Goal: Task Accomplishment & Management: Manage account settings

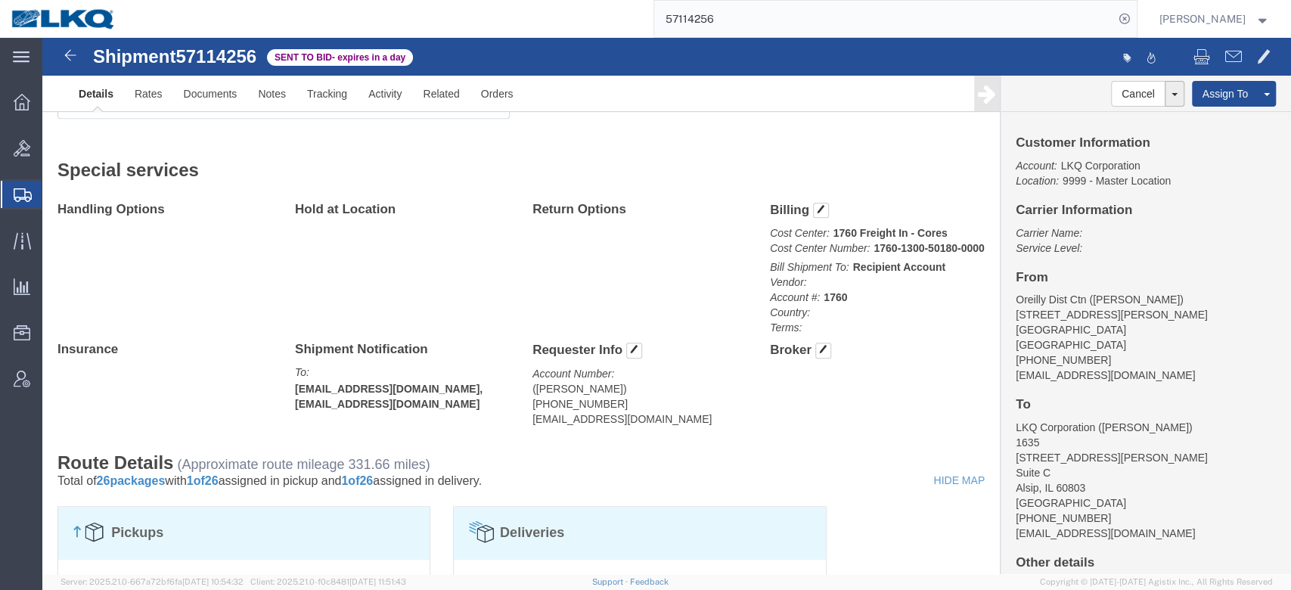
scroll to position [635, 0]
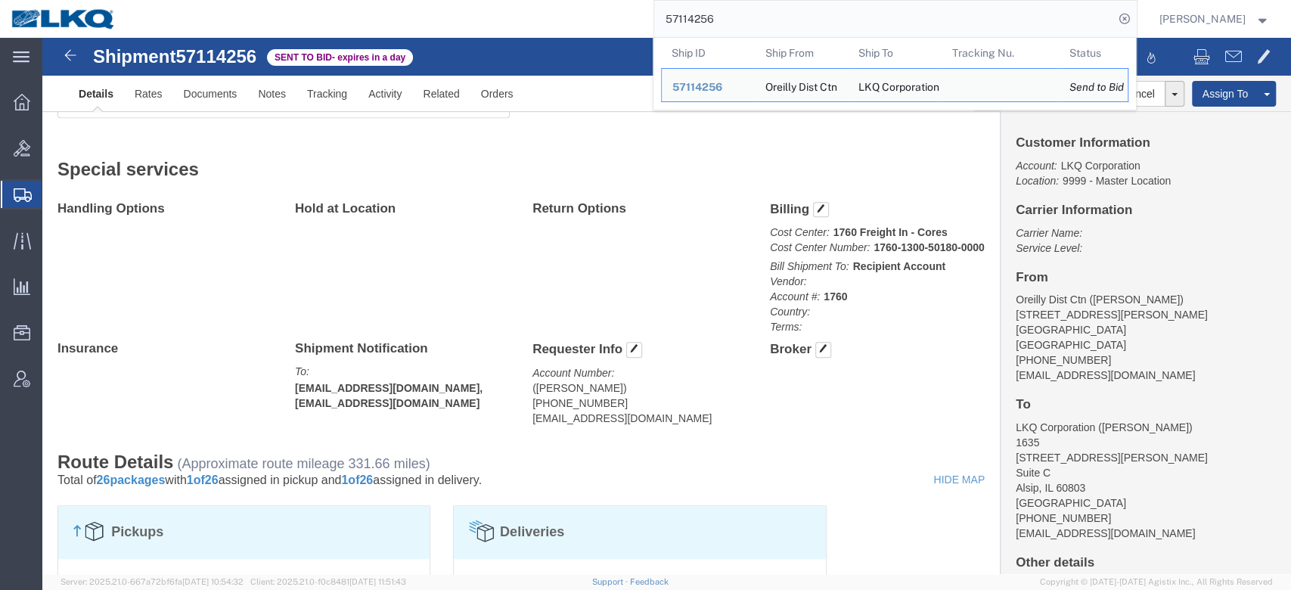
click at [717, 26] on input "57114256" at bounding box center [884, 19] width 460 height 36
paste input "622"
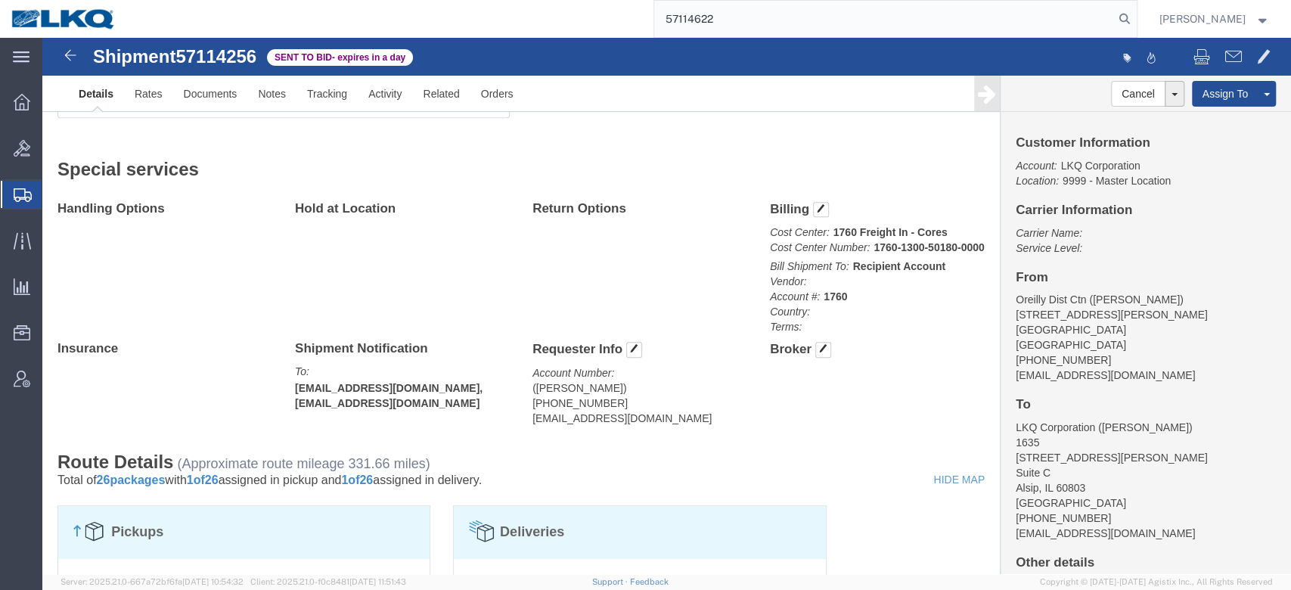
type input "57114622"
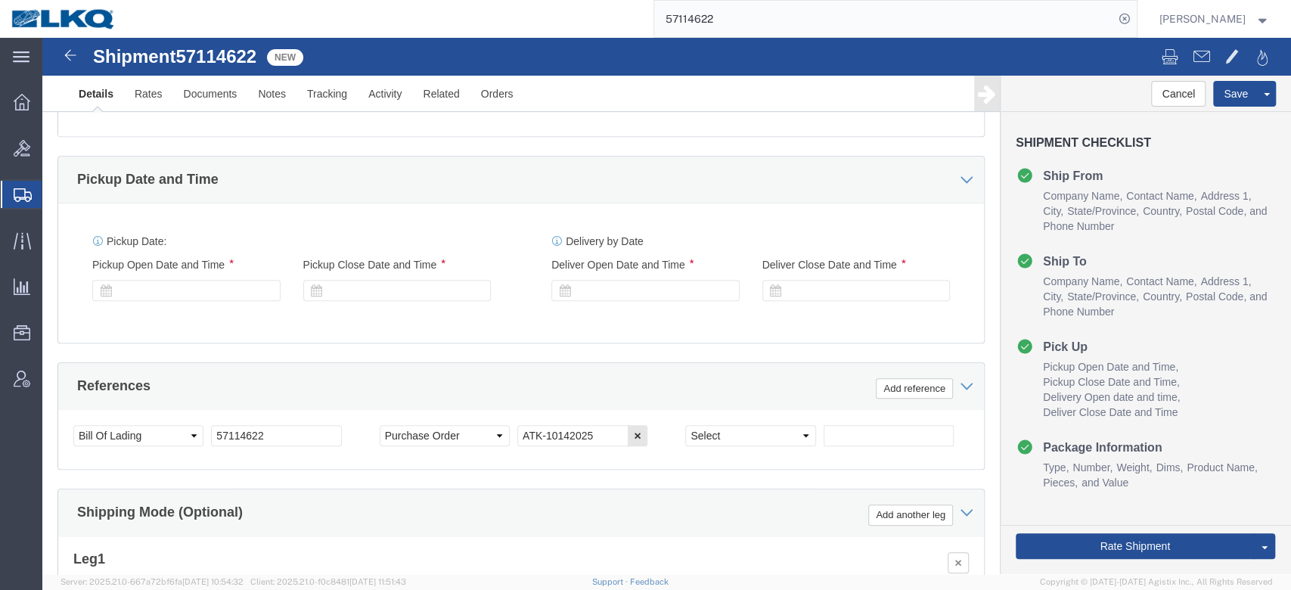
select select "27708"
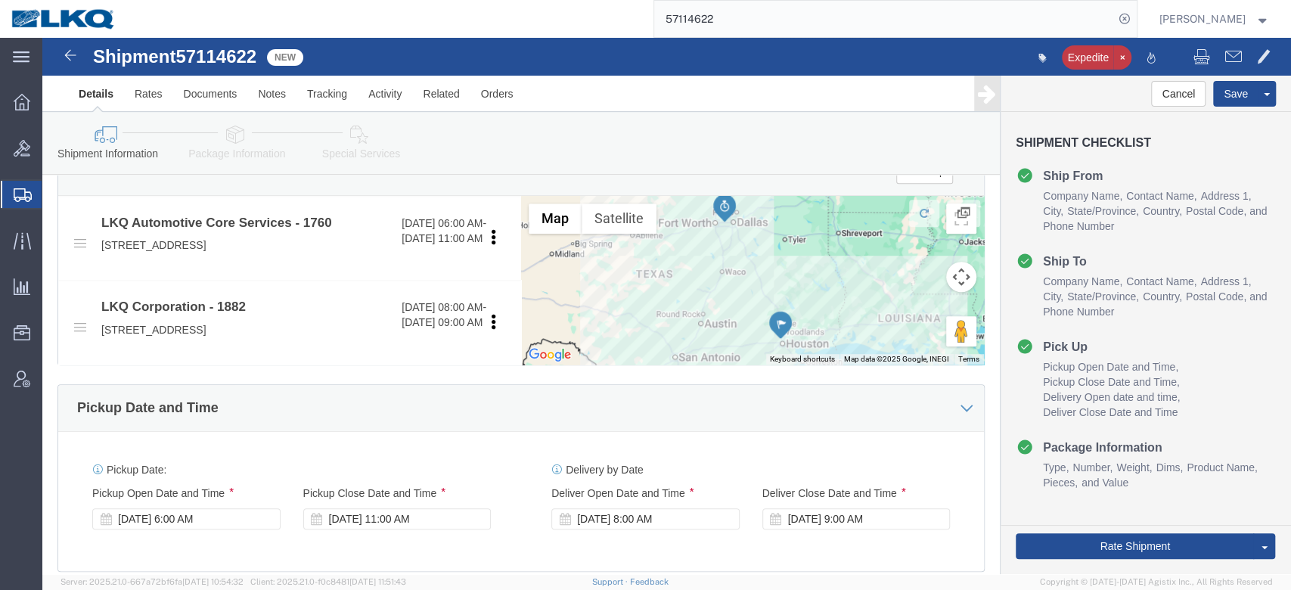
scroll to position [535, 0]
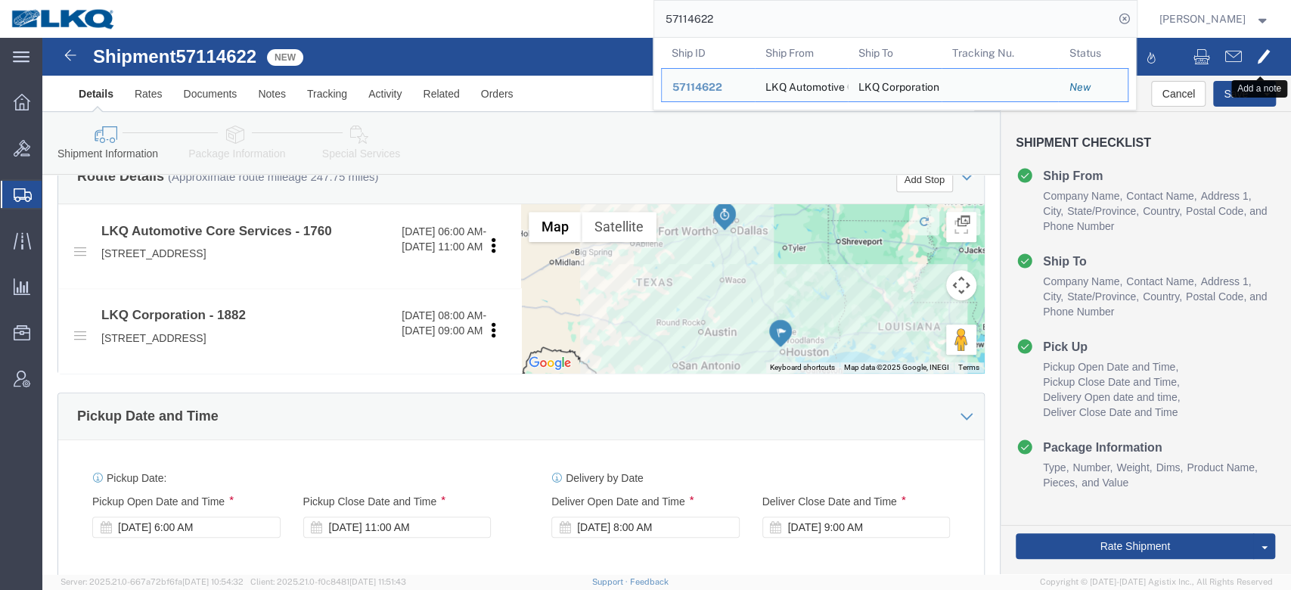
click span
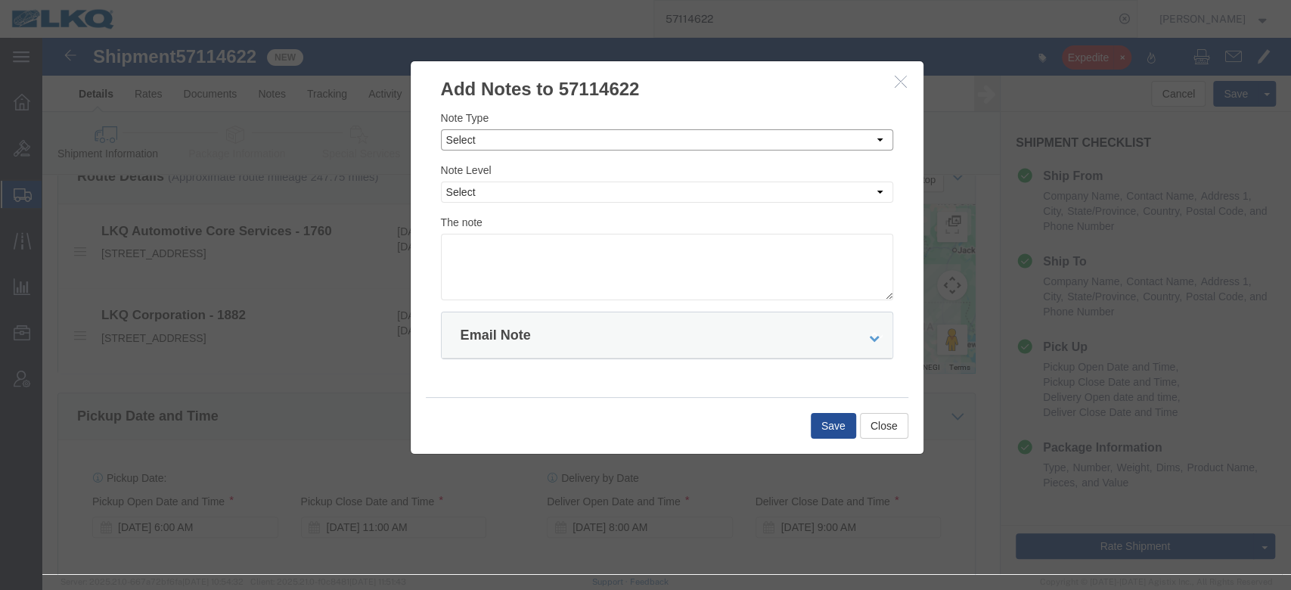
click select "Select Approval Bid Notes Carrier Change Notes Claim Notes Content Hazmat Notes…"
select select "BID_NOTES"
click select "Select Approval Bid Notes Carrier Change Notes Claim Notes Content Hazmat Notes…"
click select "Select Private to Account Private to Vendor Public"
select select "PRIVATE_TO_ACCOUNT"
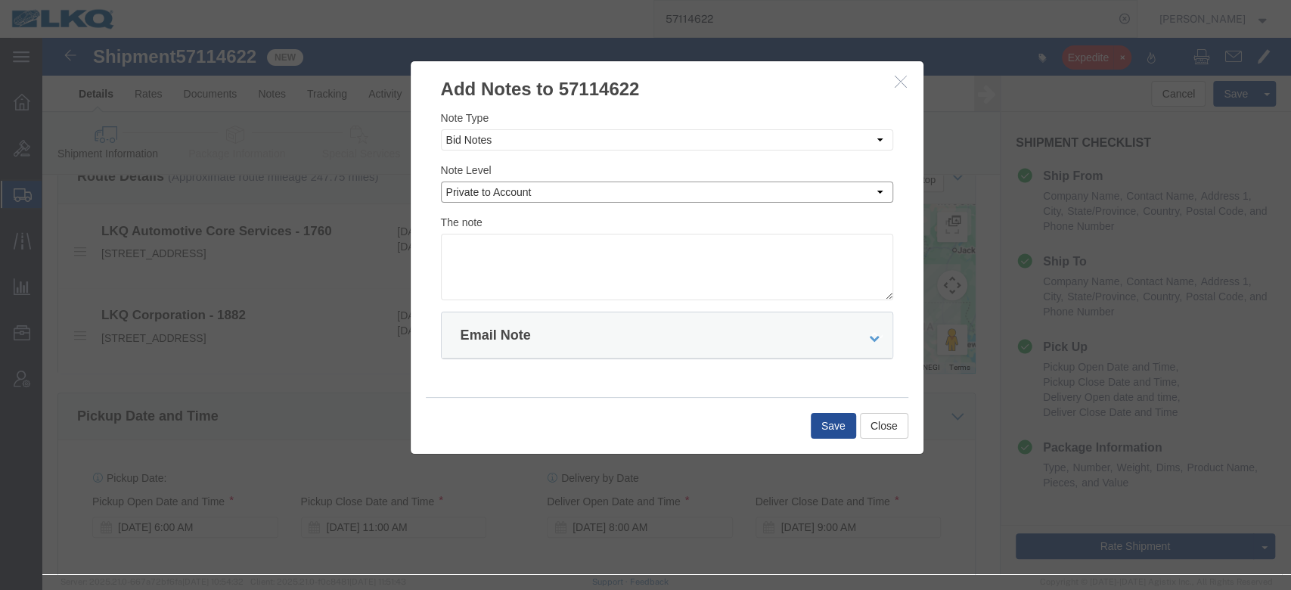
click select "Select Private to Account Private to Vendor Public"
click textarea
type textarea "DAT: $628"
click button "Save"
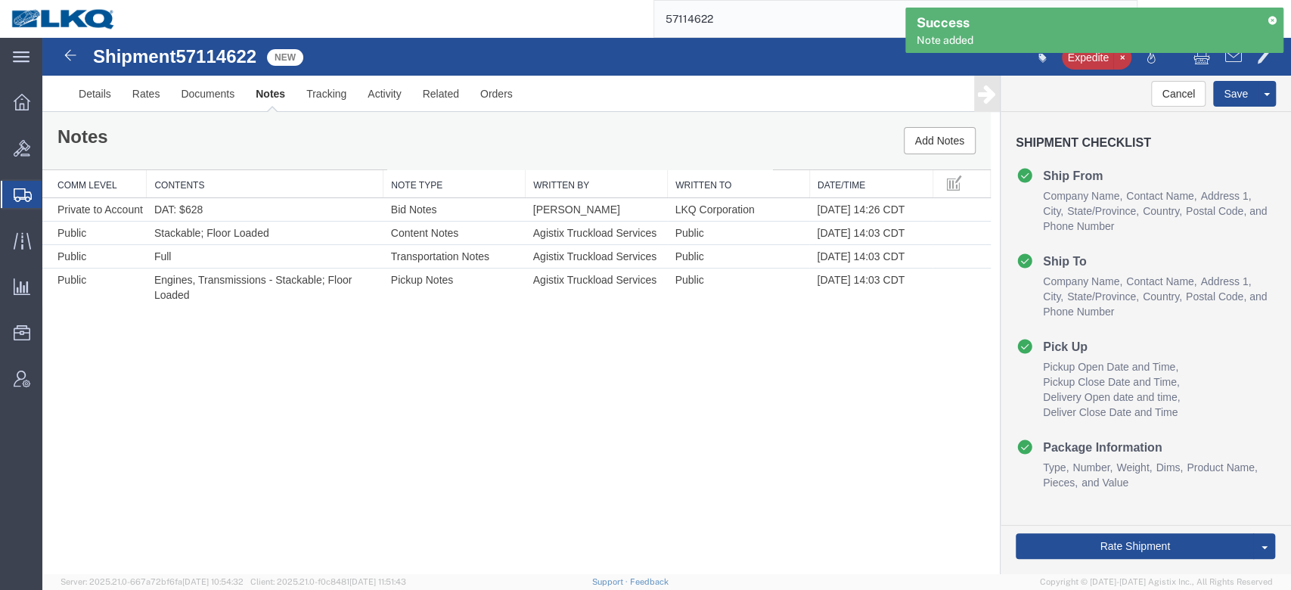
scroll to position [0, 0]
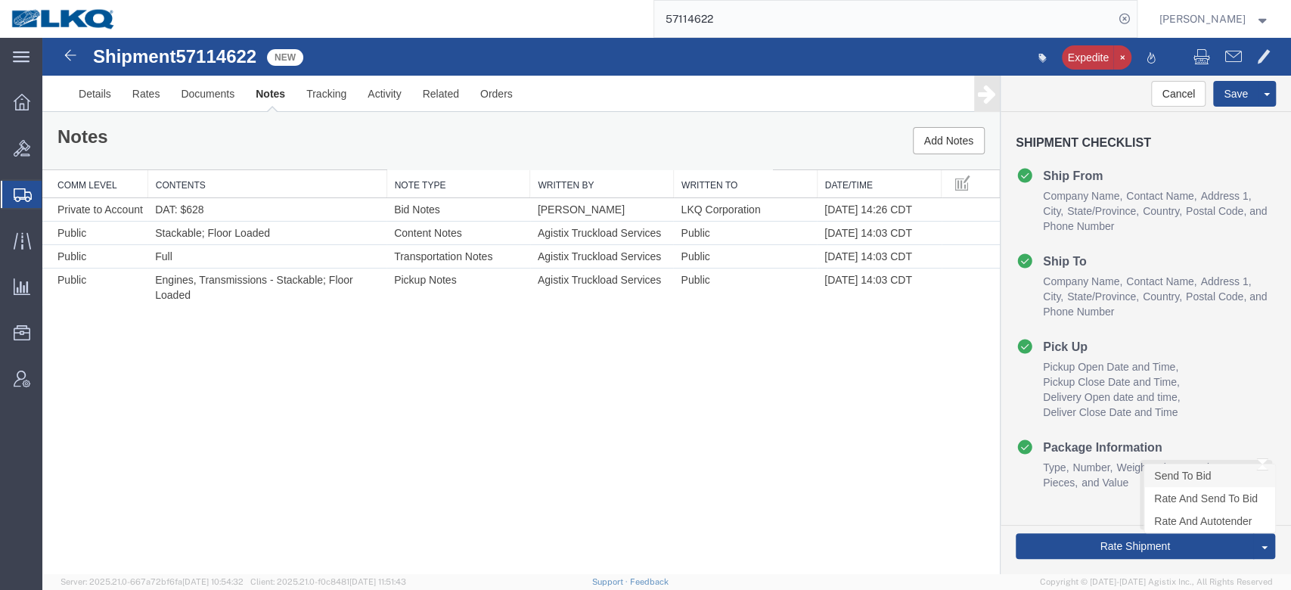
click at [1164, 477] on link "Send To Bid" at bounding box center [1209, 475] width 131 height 23
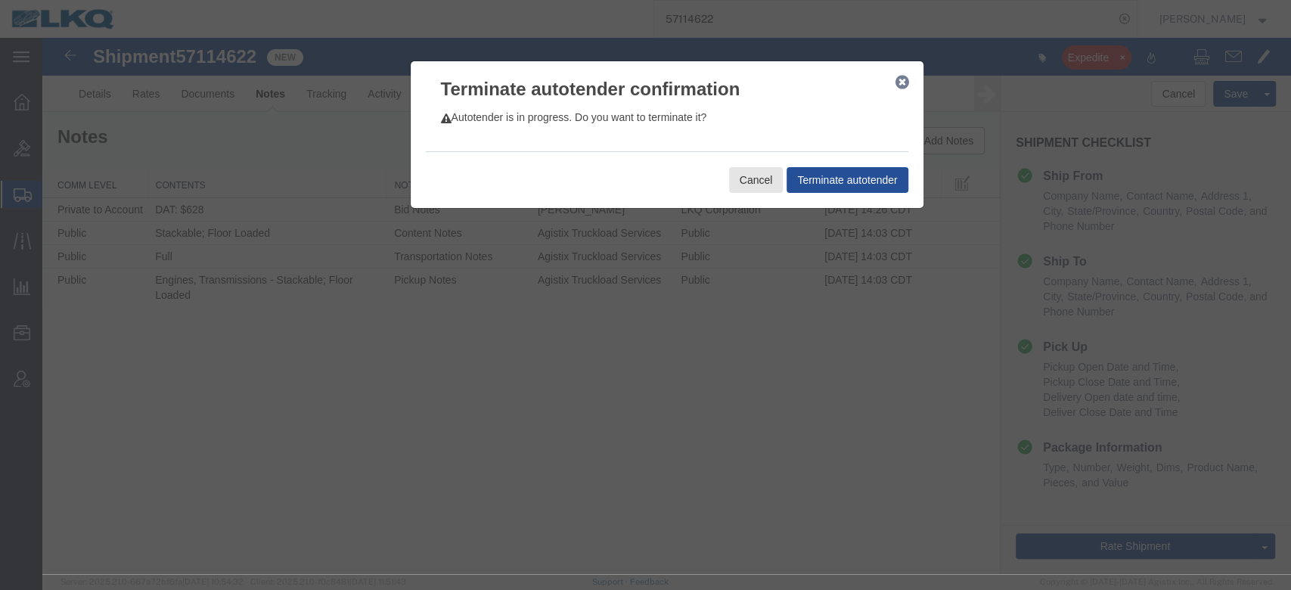
click at [898, 79] on icon "button" at bounding box center [902, 82] width 14 height 12
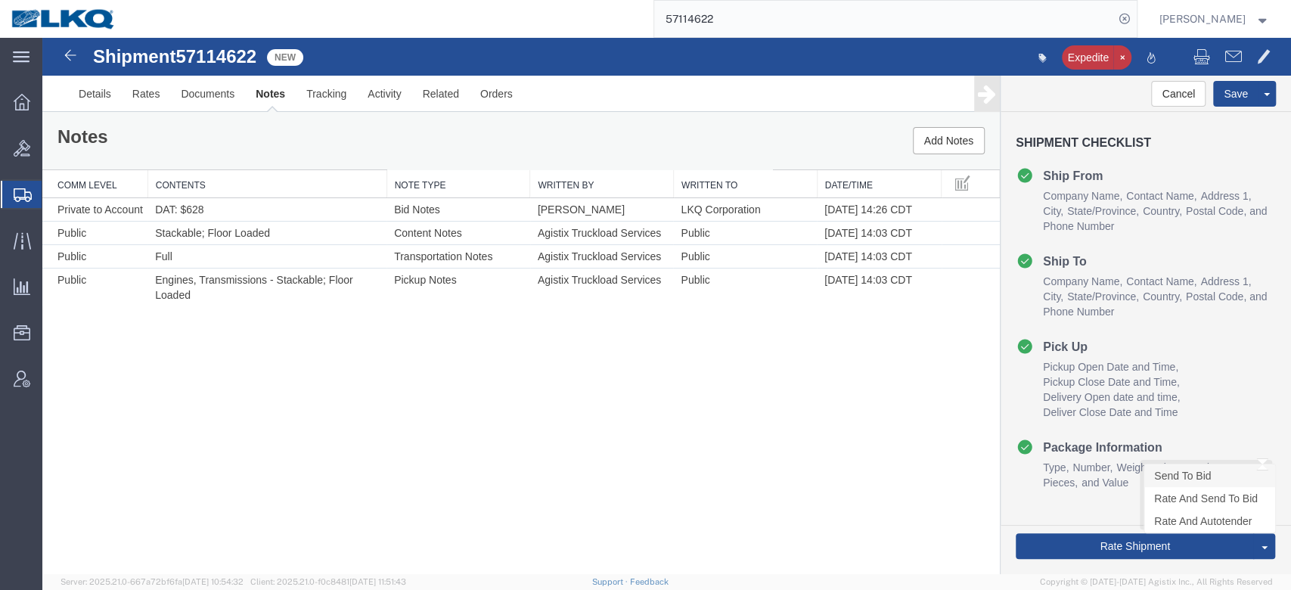
click at [1174, 473] on link "Send To Bid" at bounding box center [1209, 475] width 131 height 23
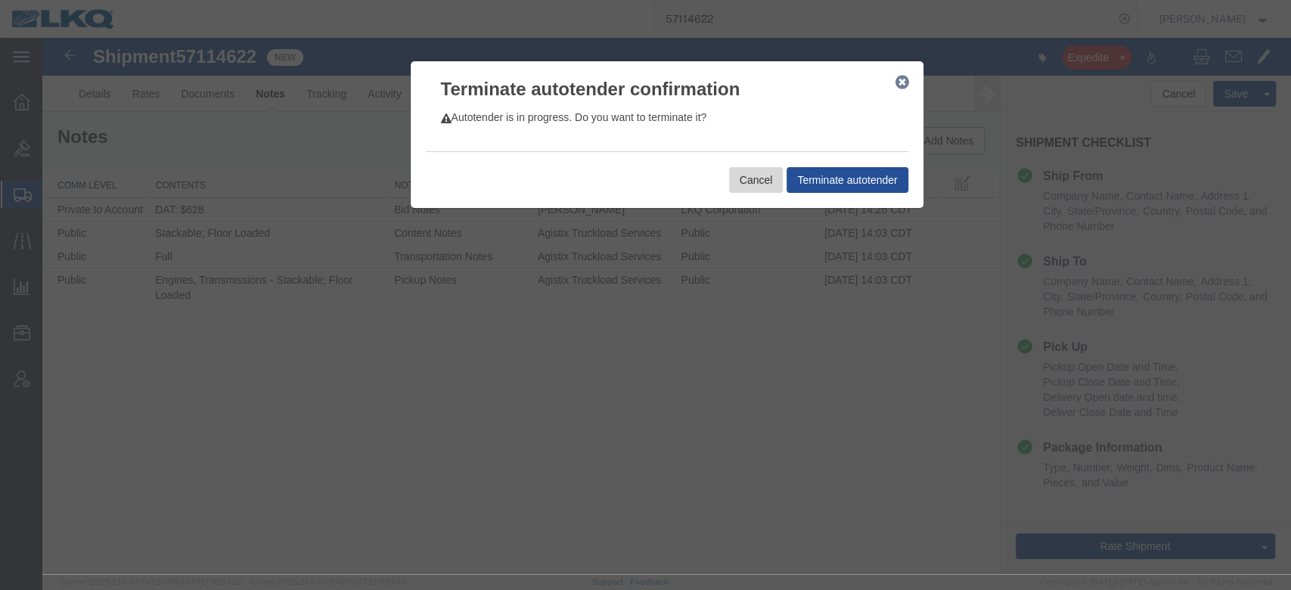
click at [755, 184] on button "Cancel" at bounding box center [756, 180] width 54 height 26
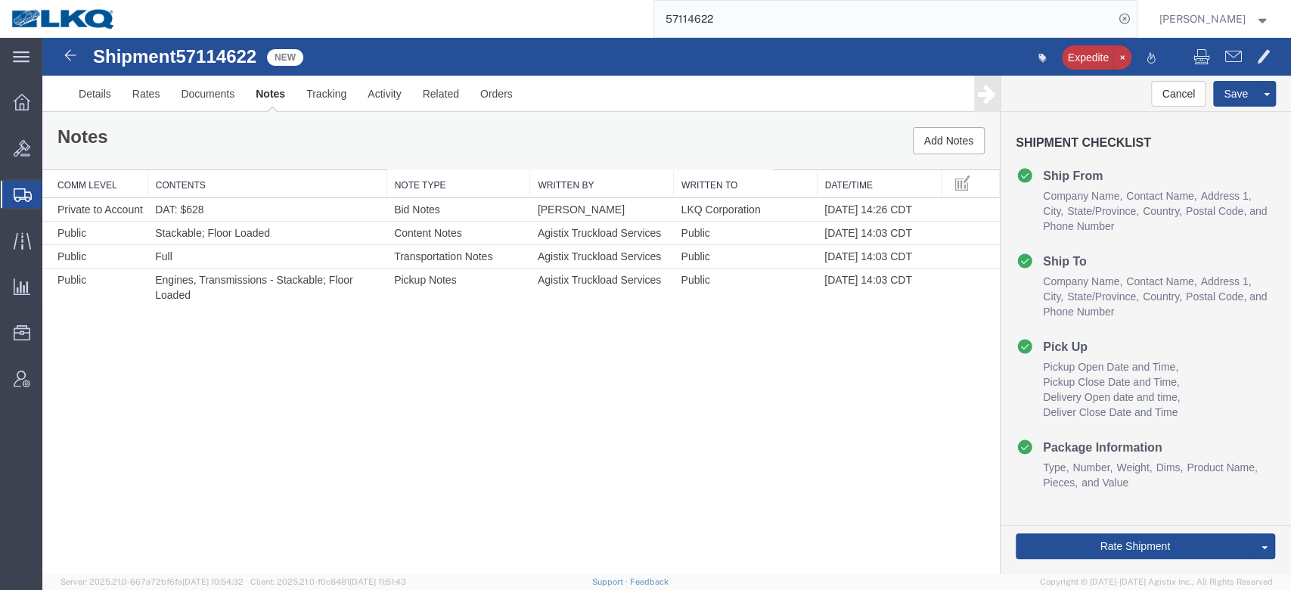
click at [699, 27] on input "57114622" at bounding box center [884, 19] width 460 height 36
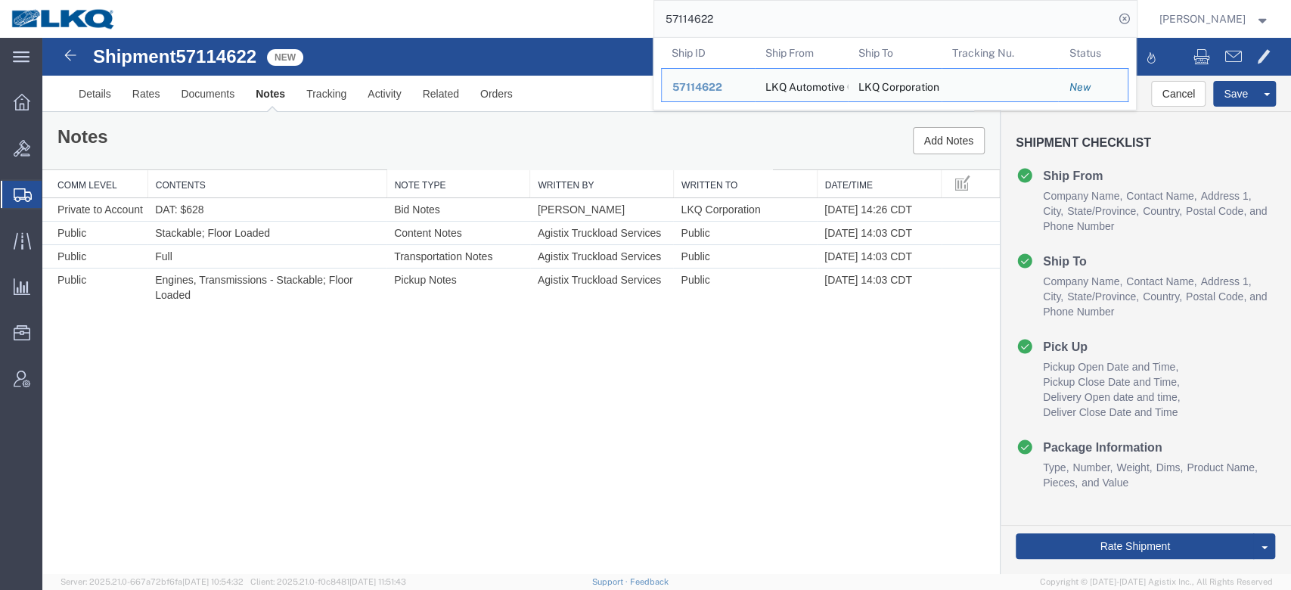
click at [699, 27] on input "57114622" at bounding box center [884, 19] width 460 height 36
paste input "396"
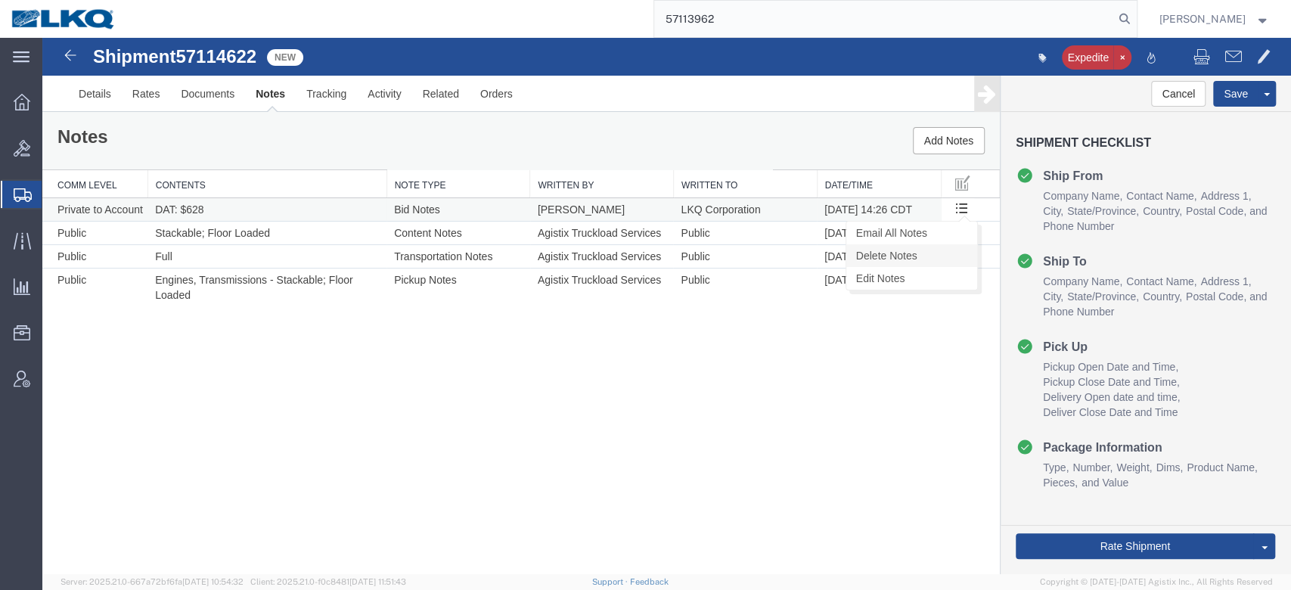
type input "57113962"
click at [949, 251] on link "Delete Notes" at bounding box center [911, 255] width 131 height 23
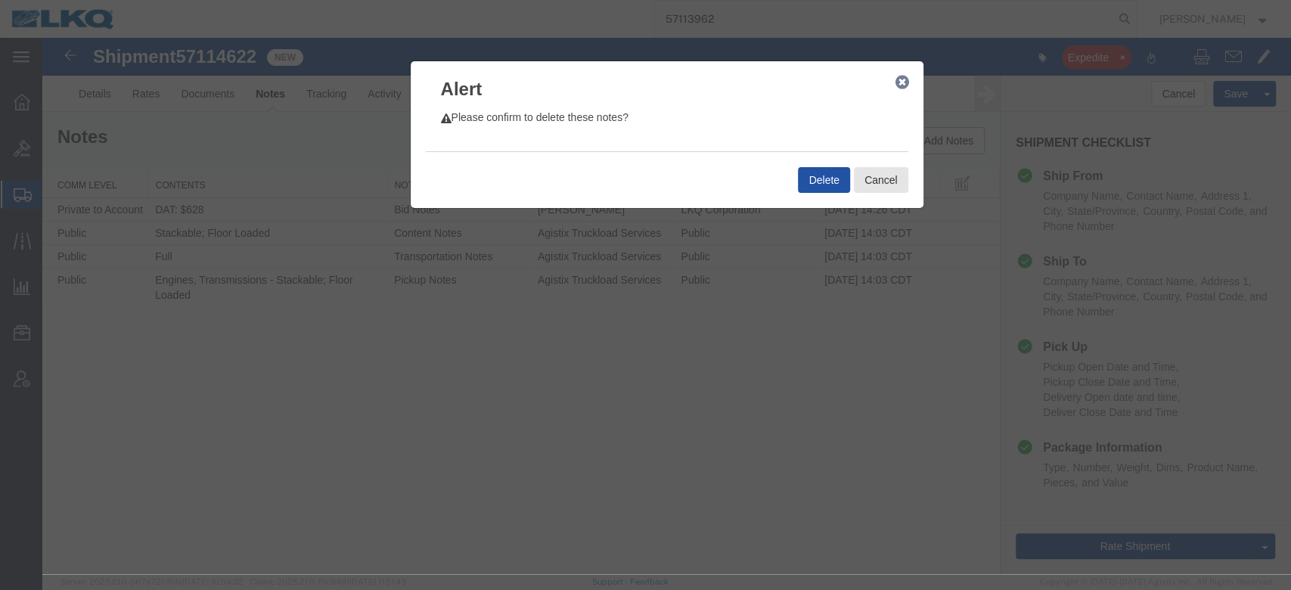
click at [844, 177] on button "Delete" at bounding box center [823, 180] width 51 height 26
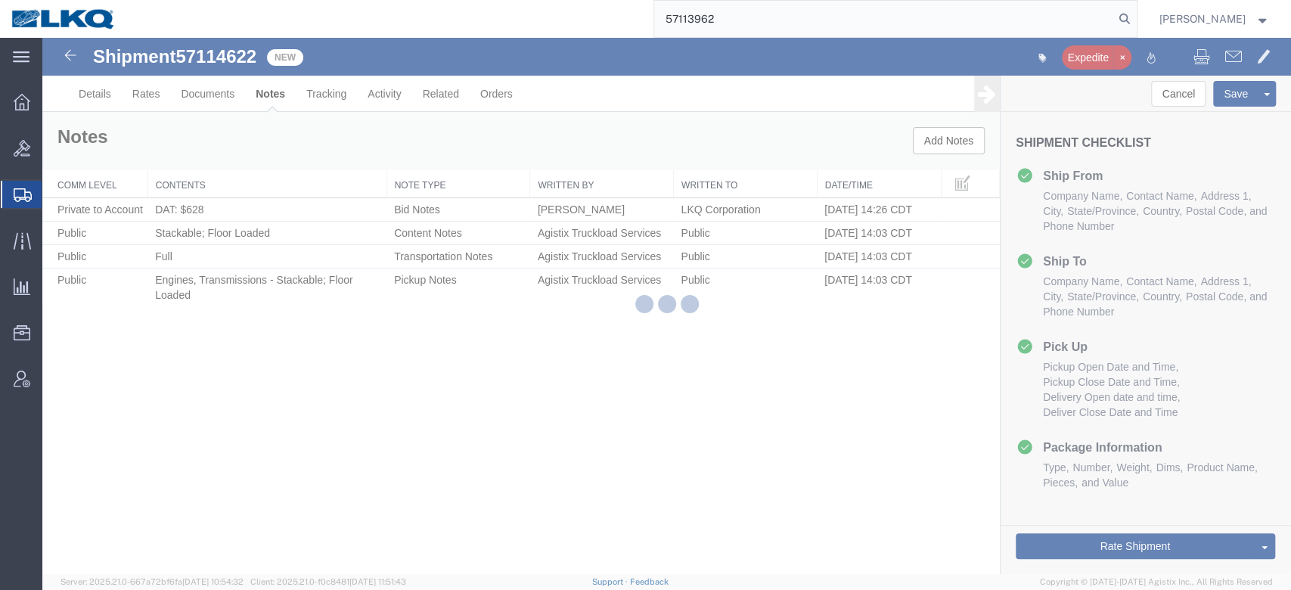
click at [752, 27] on input "57113962" at bounding box center [884, 19] width 460 height 36
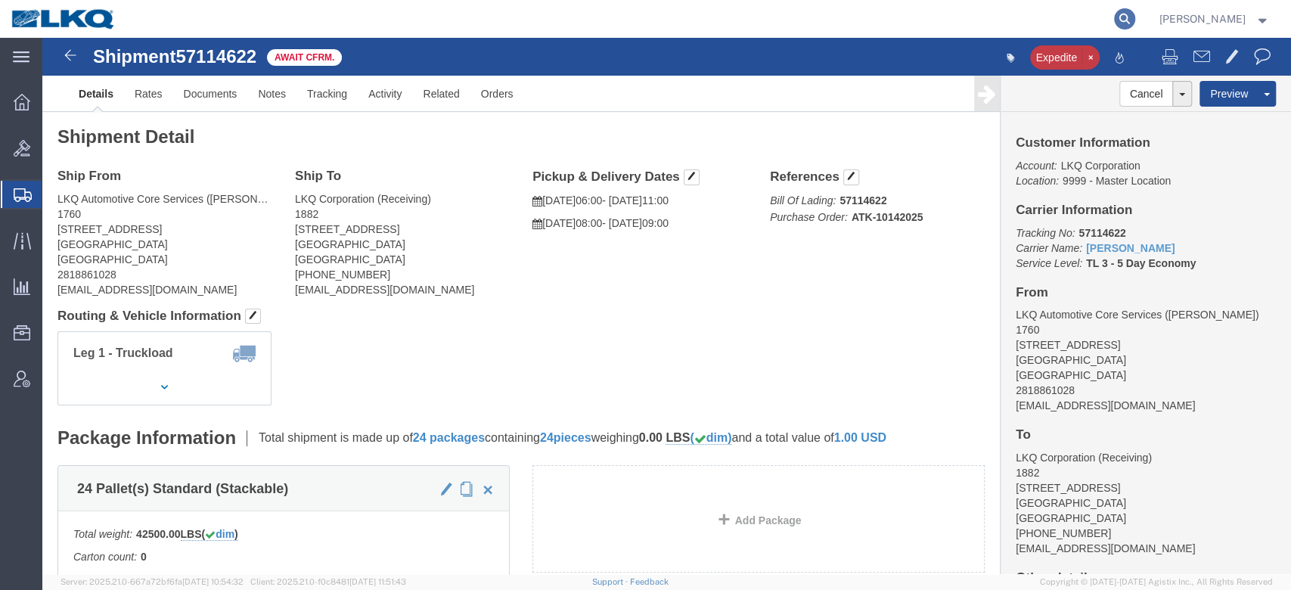
click at [1135, 19] on icon at bounding box center [1124, 18] width 21 height 21
paste input "57113962"
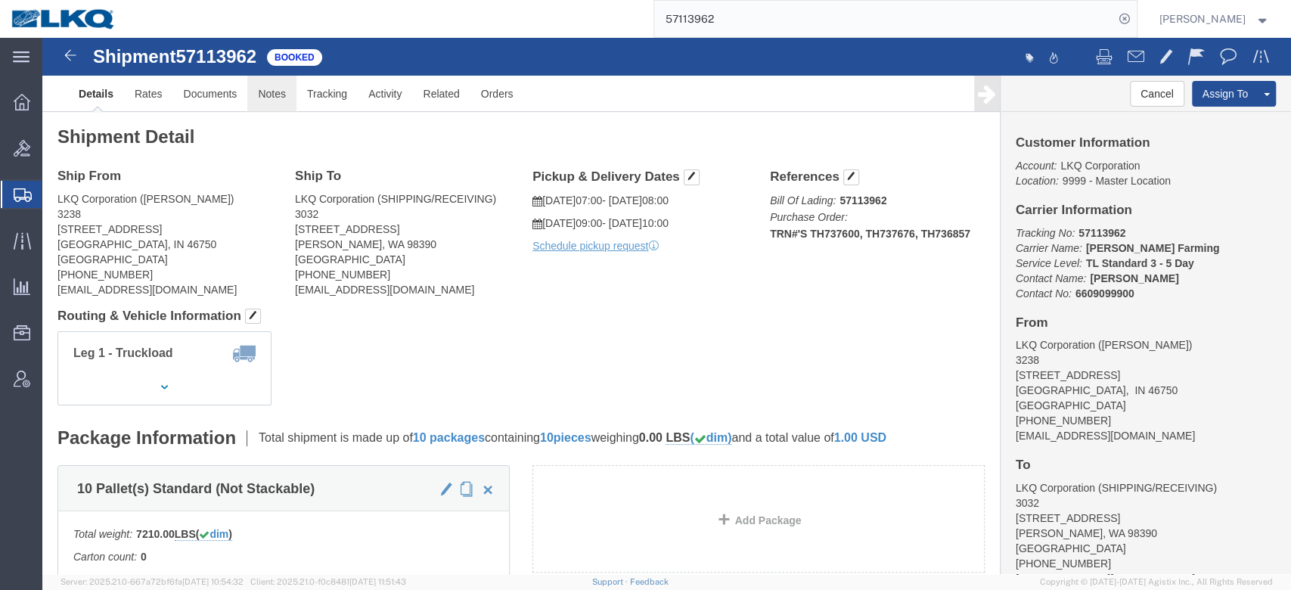
click link "Notes"
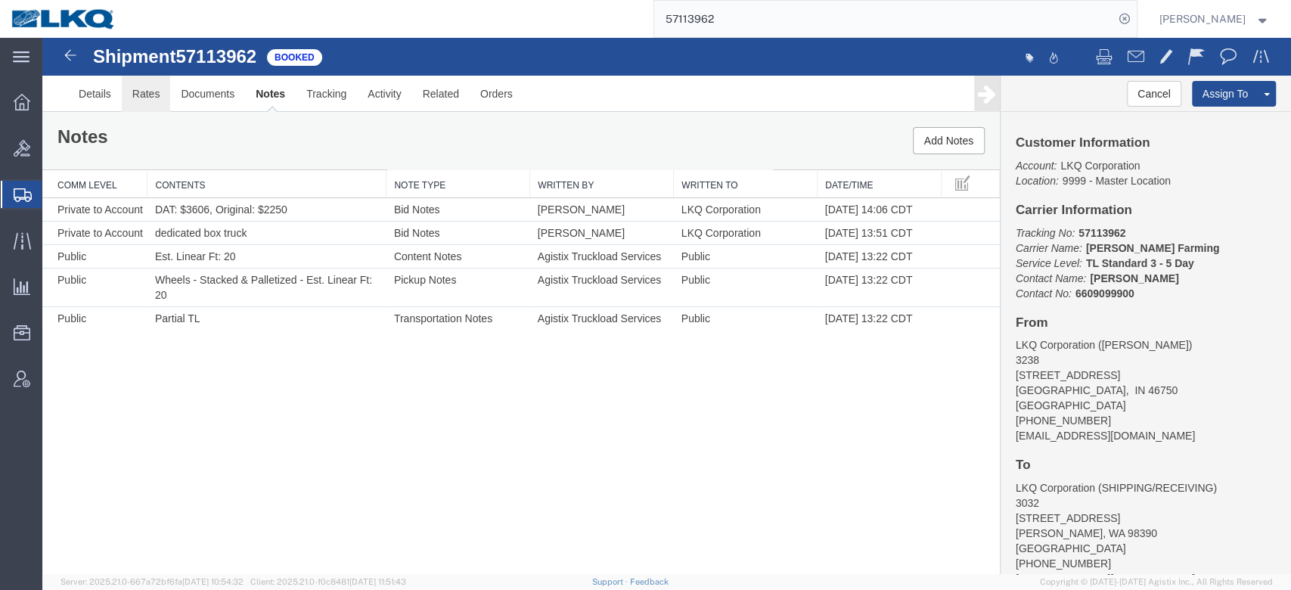
click at [139, 97] on link "Rates" at bounding box center [146, 94] width 49 height 36
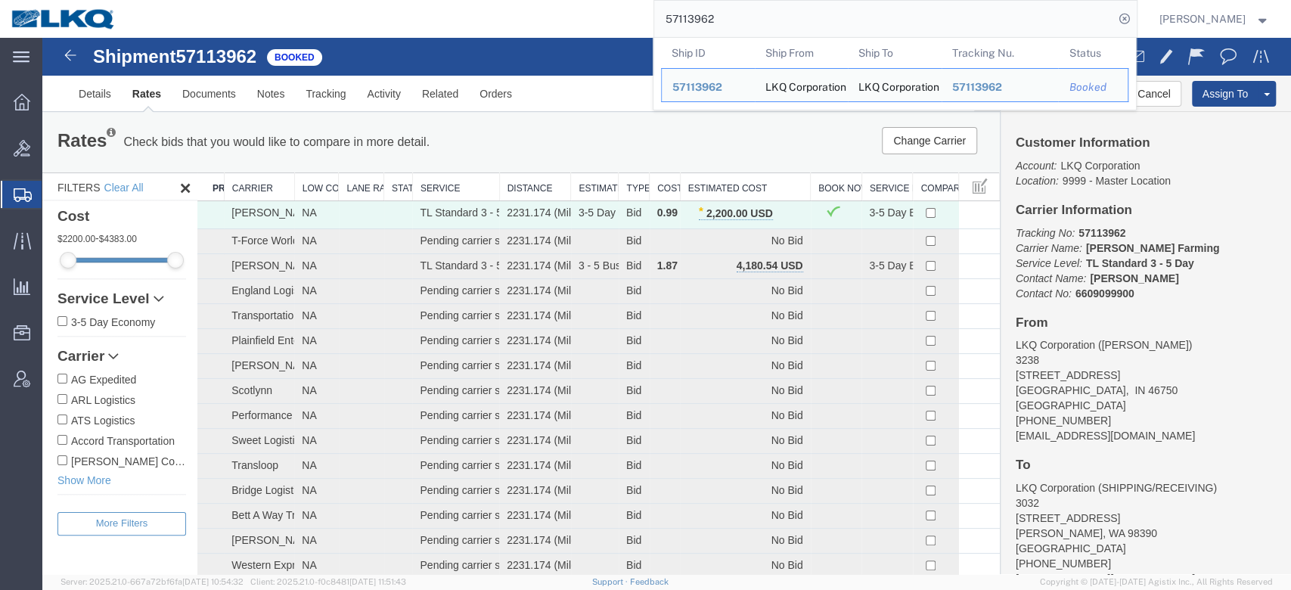
click at [705, 17] on input "57113962" at bounding box center [884, 19] width 460 height 36
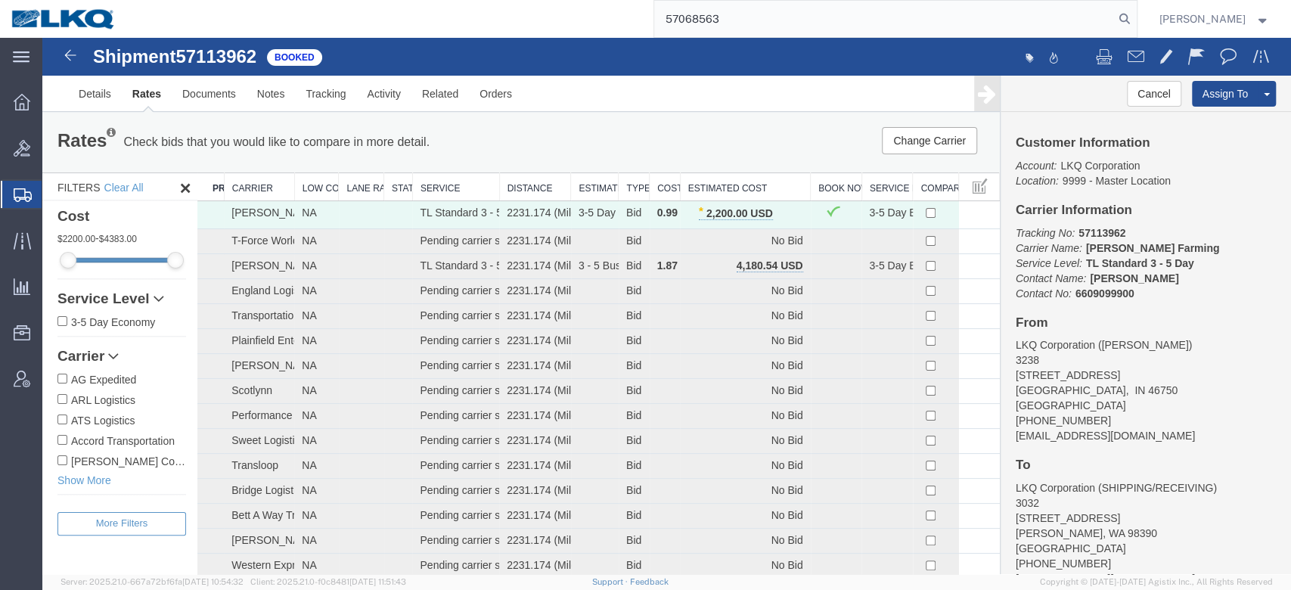
type input "57068563"
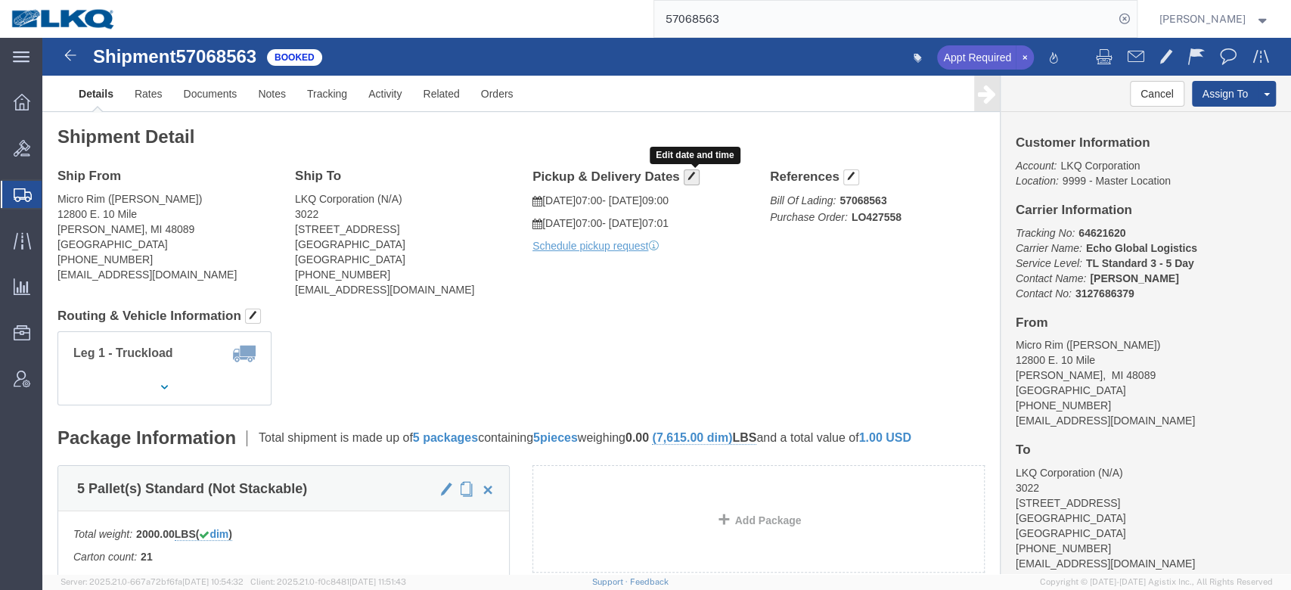
click span "button"
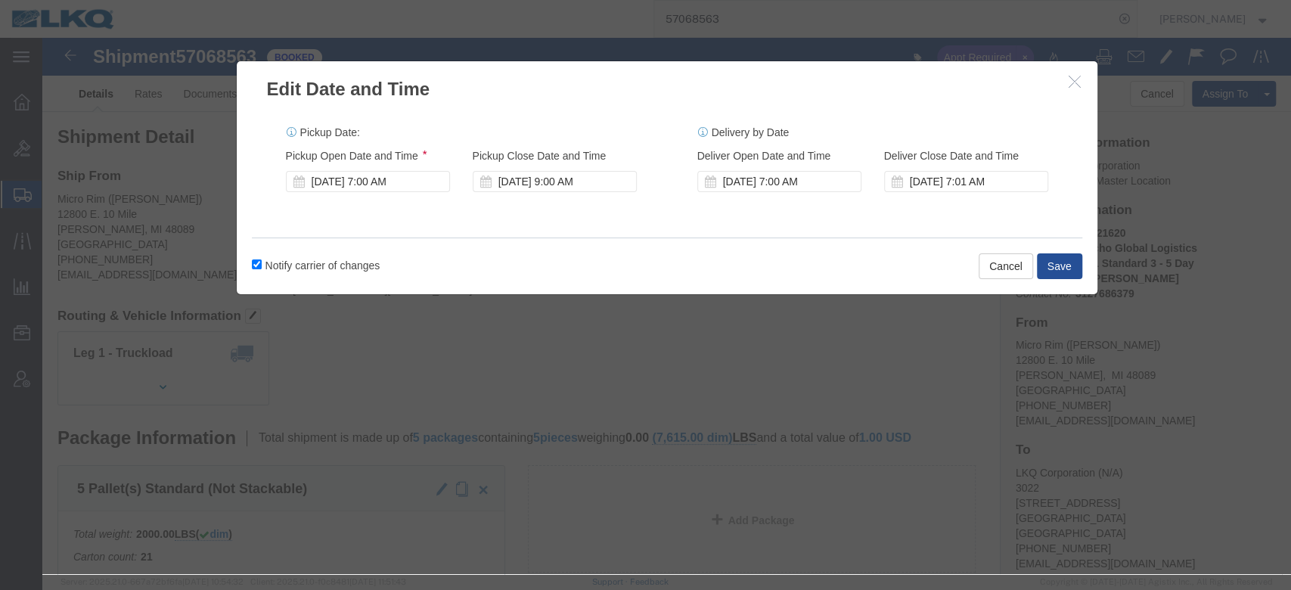
click button "button"
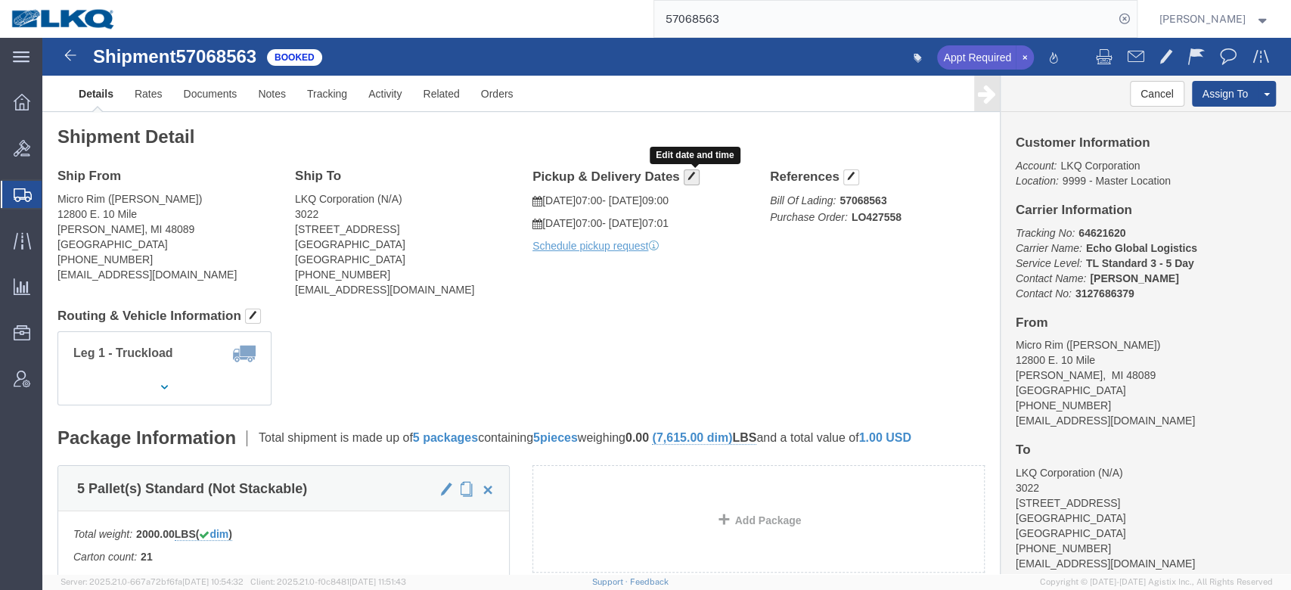
click span "button"
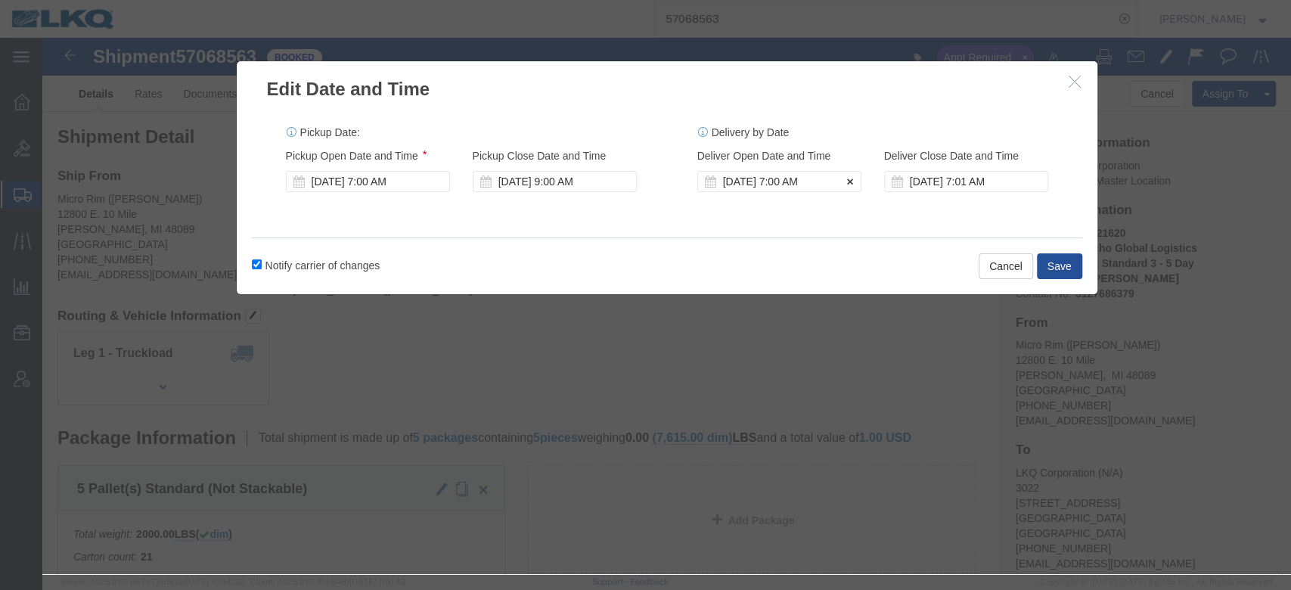
click div "Oct 14 2025 7:00 AM"
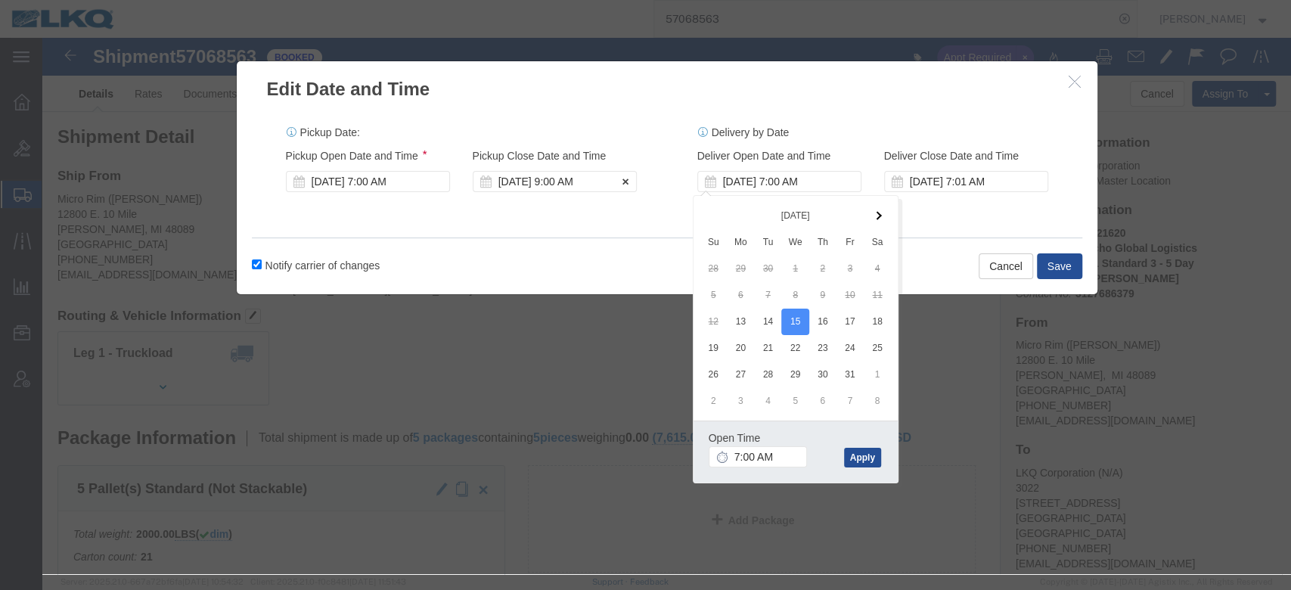
click div "Oct 13 2025 9:00 AM"
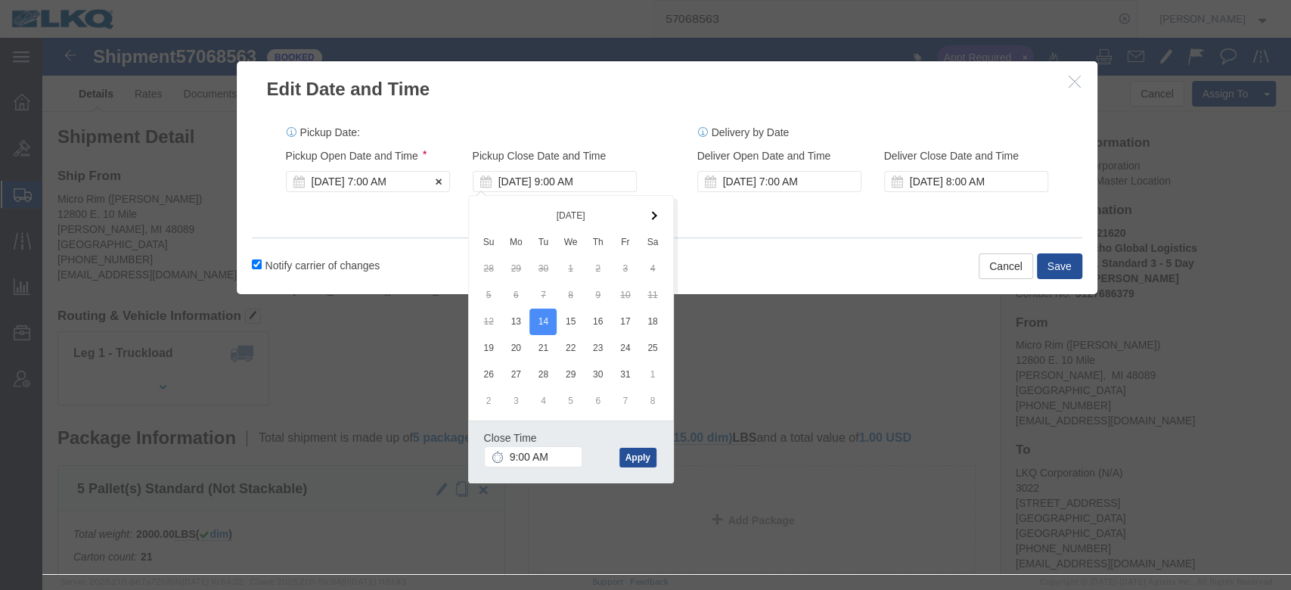
click div "Oct 13 2025 7:00 AM"
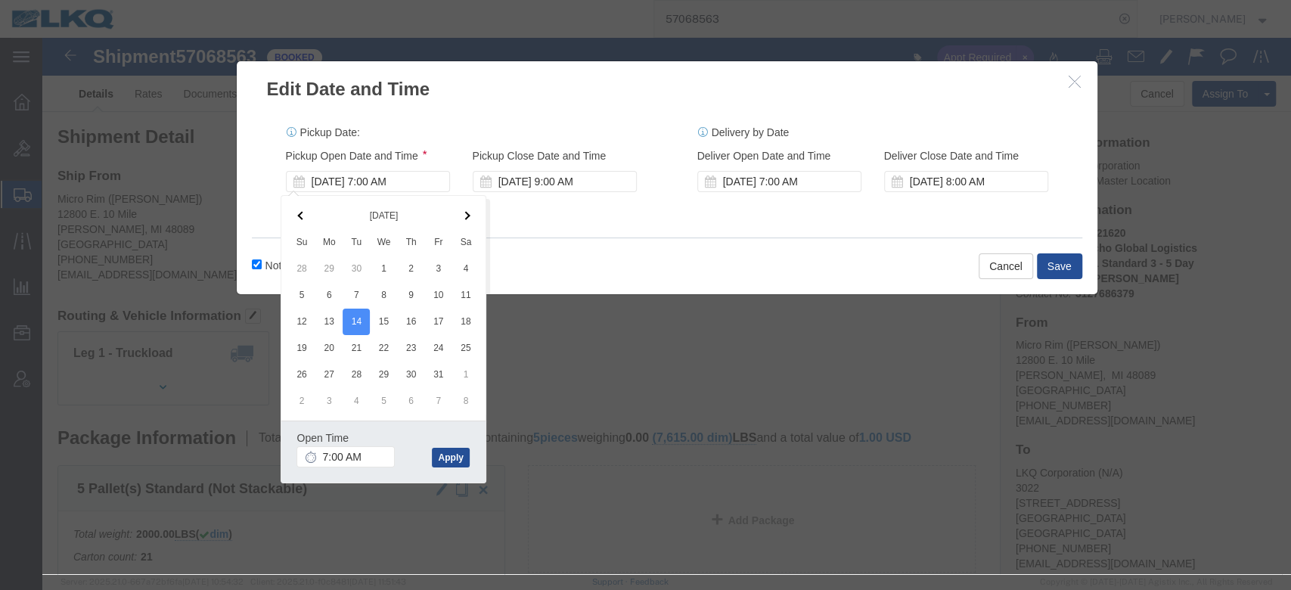
click div "Notify carrier of changes Cancel Save"
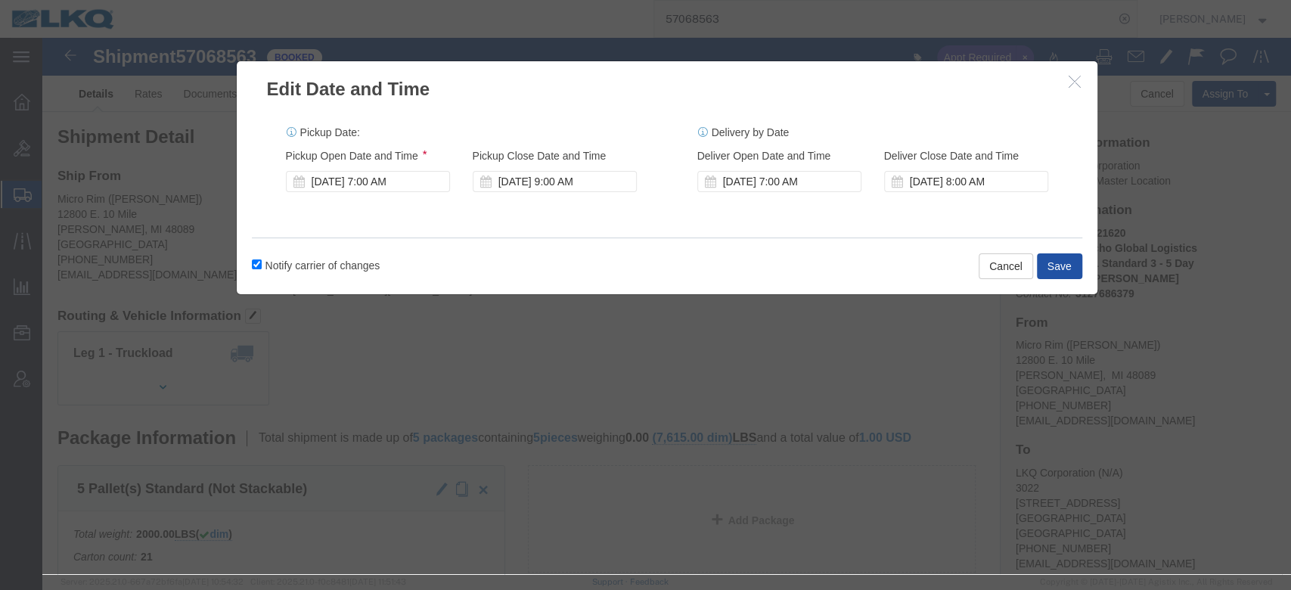
click button "Save"
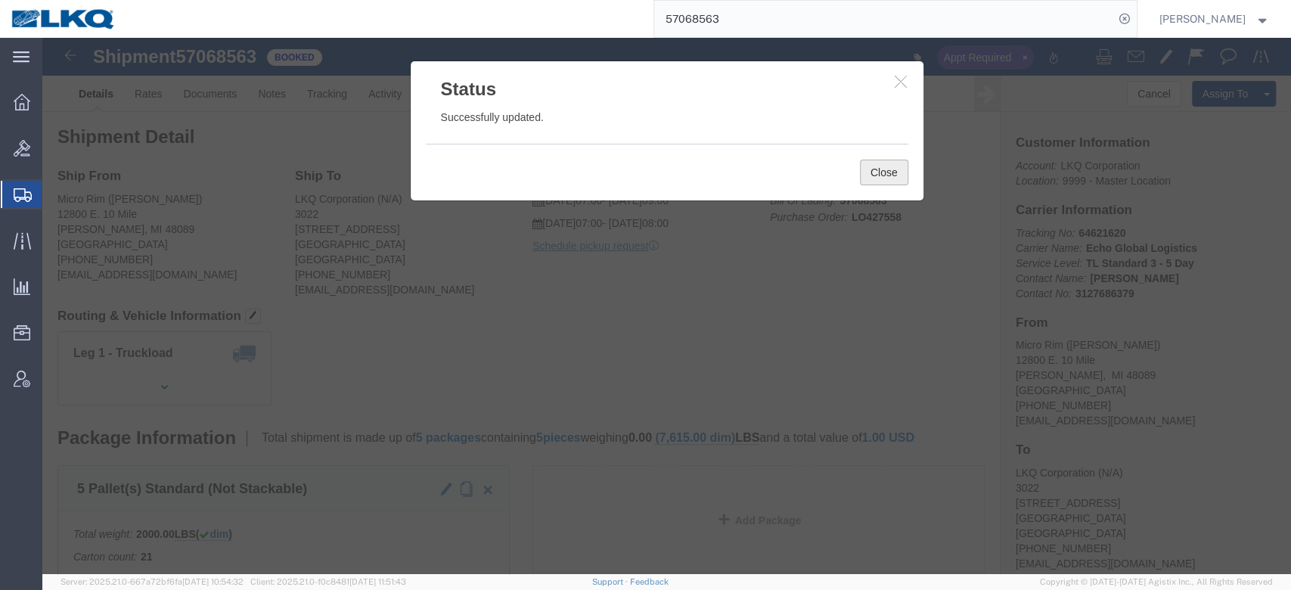
click button "Close"
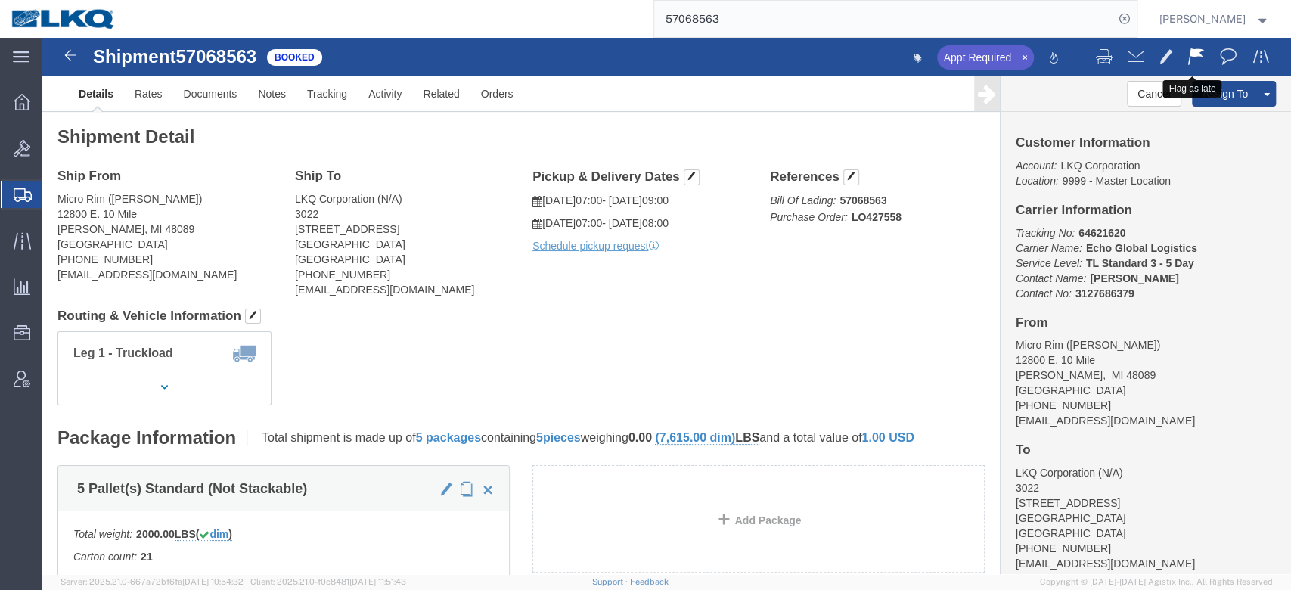
click span
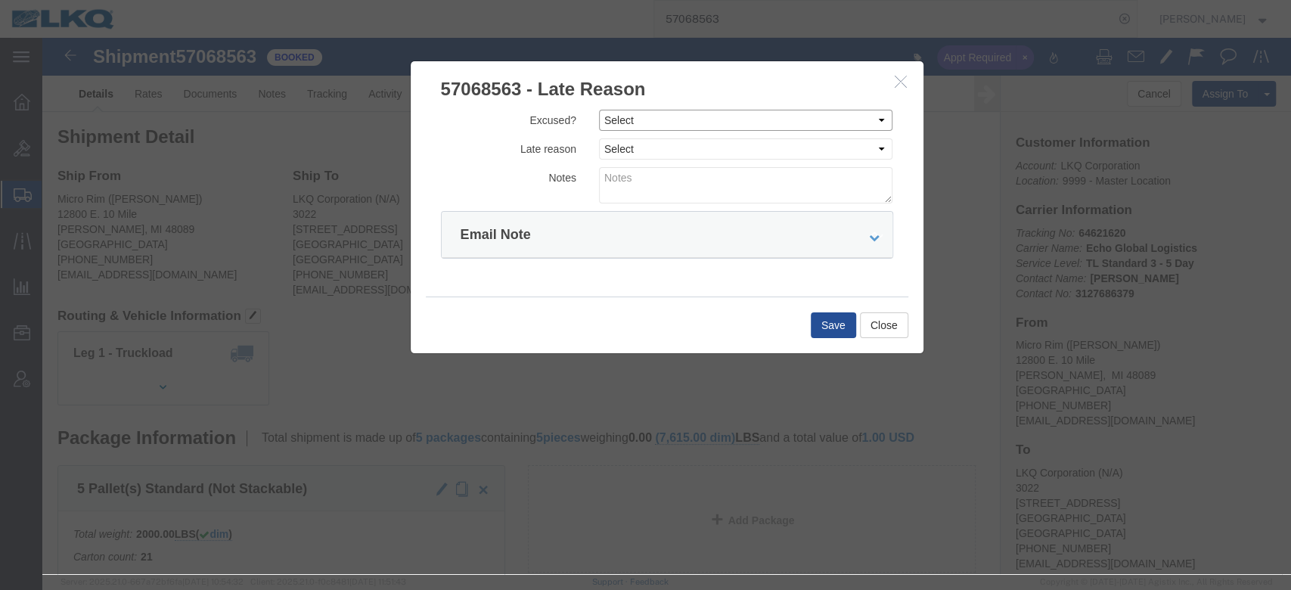
click select "Select Excused Not Excused"
select select "NOT_EXCUSED"
click select "Select Excused Not Excused"
click select "Select Bad Carrier Data Carrier Admin Error Delay Accident Driver Error Lack of…"
select select "DRIVER_ERROR"
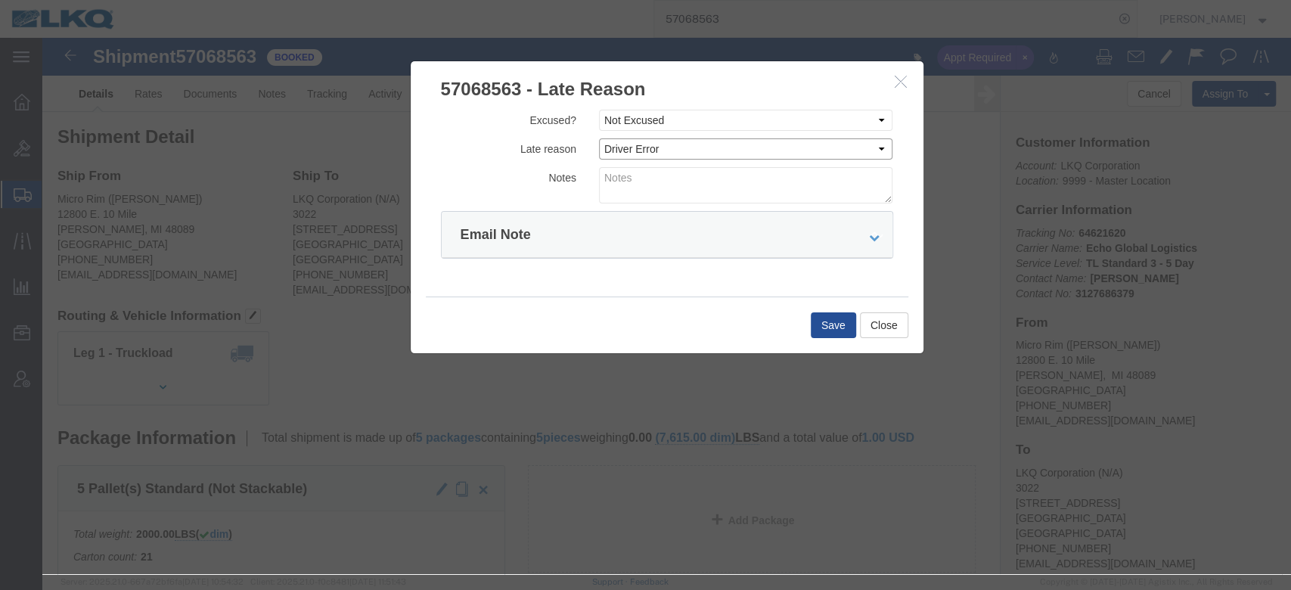
click select "Select Bad Carrier Data Carrier Admin Error Delay Accident Driver Error Lack of…"
click textarea
type textarea "Pickup 10/13"
click button "Save"
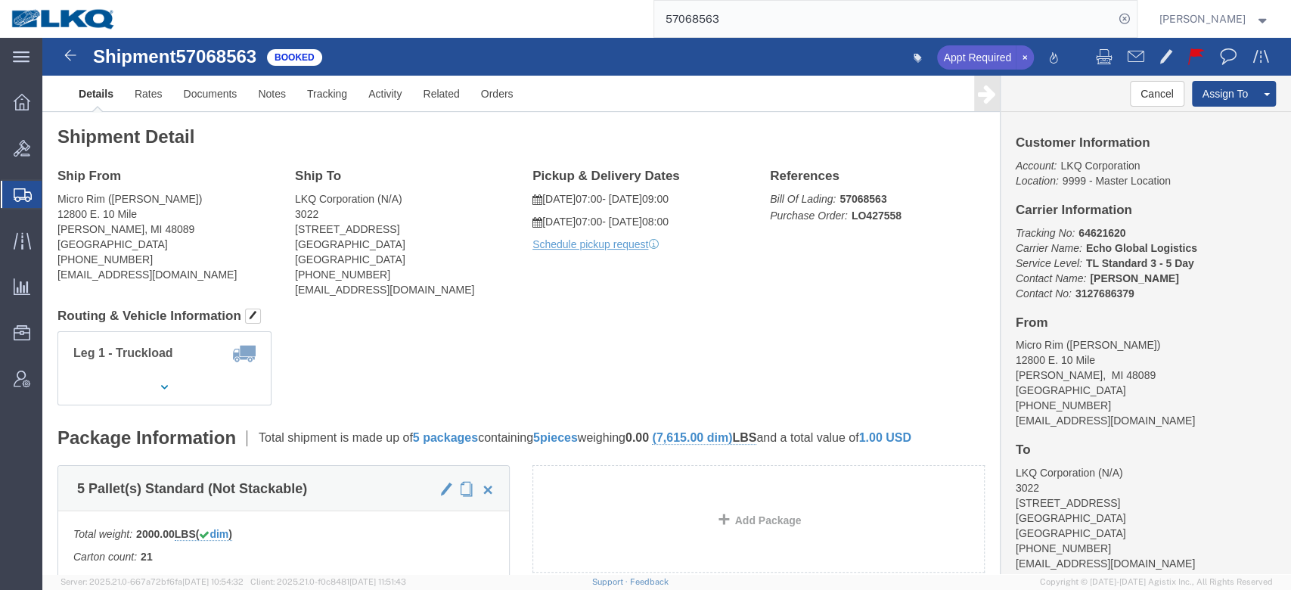
click at [735, 25] on input "57068563" at bounding box center [884, 19] width 460 height 36
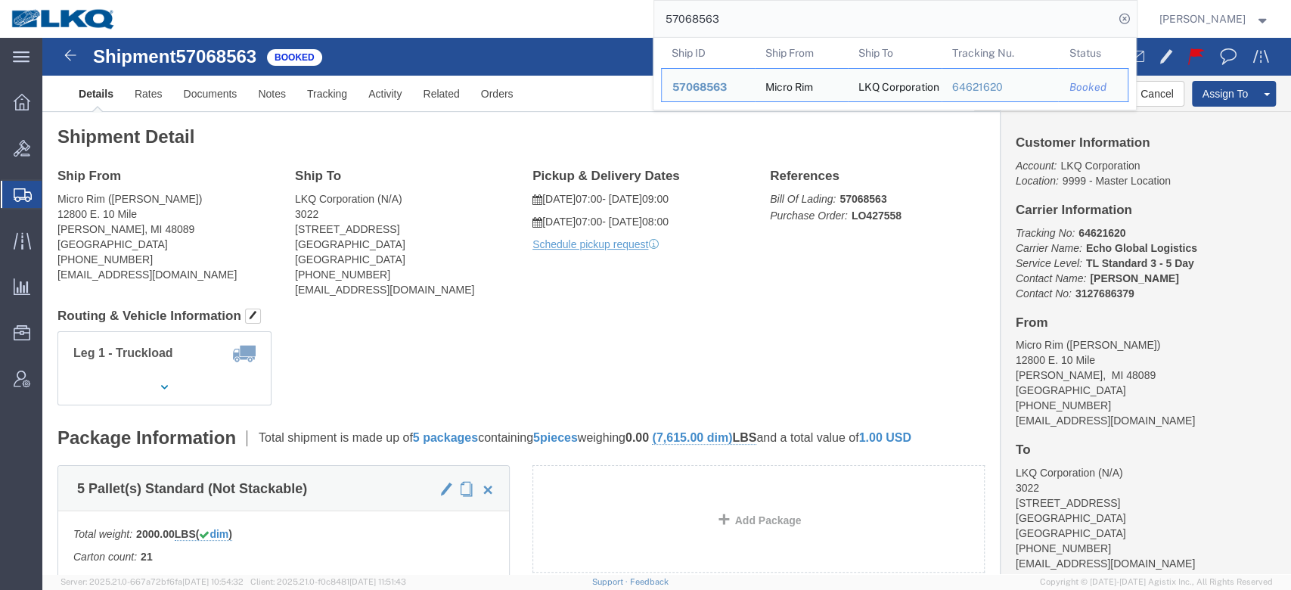
click at [735, 25] on input "57068563" at bounding box center [884, 19] width 460 height 36
paste input "114764"
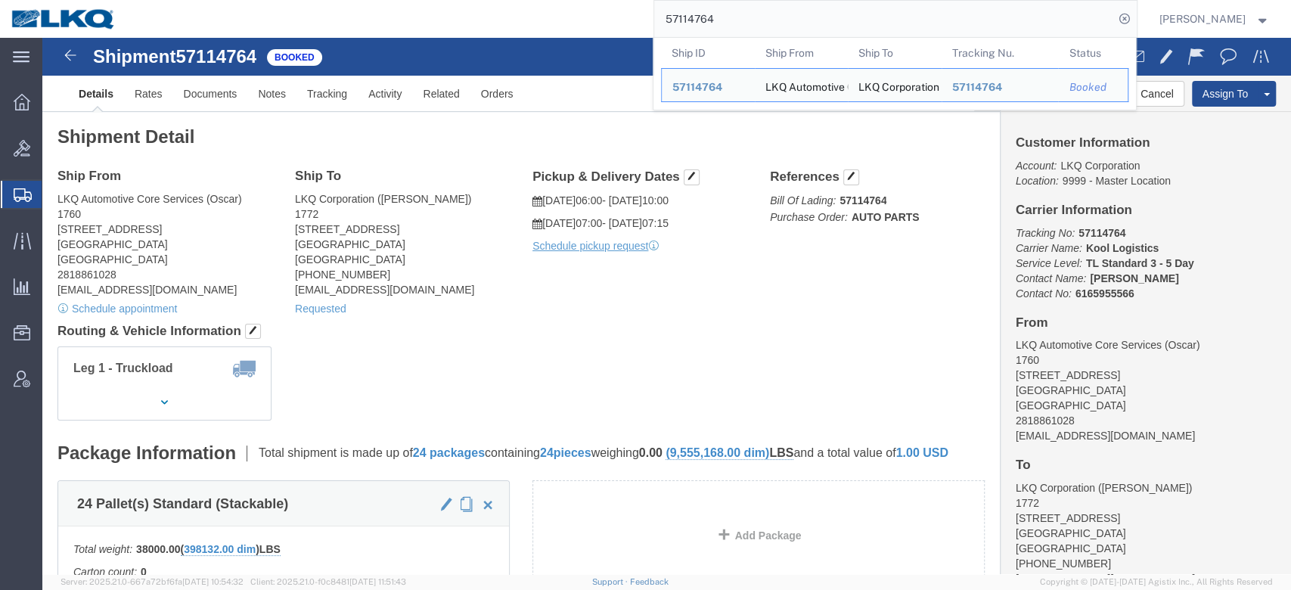
click at [702, 23] on input "57114764" at bounding box center [884, 19] width 460 height 36
paste input "40"
click at [799, 26] on input "57114740" at bounding box center [884, 19] width 460 height 36
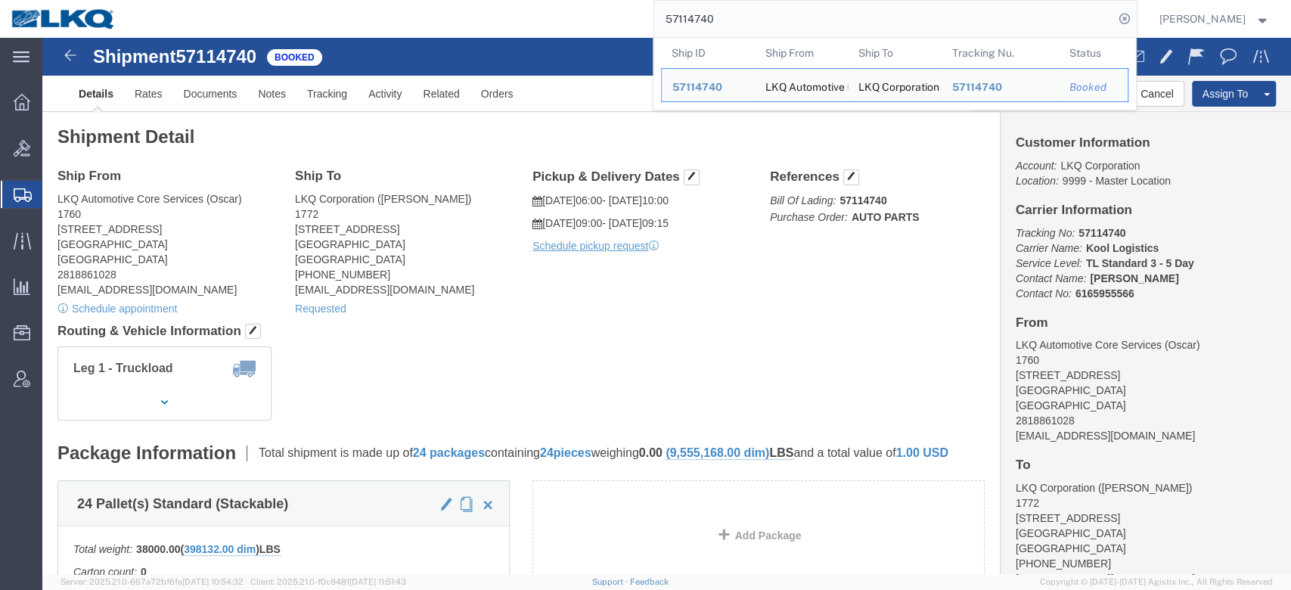
paste input "831"
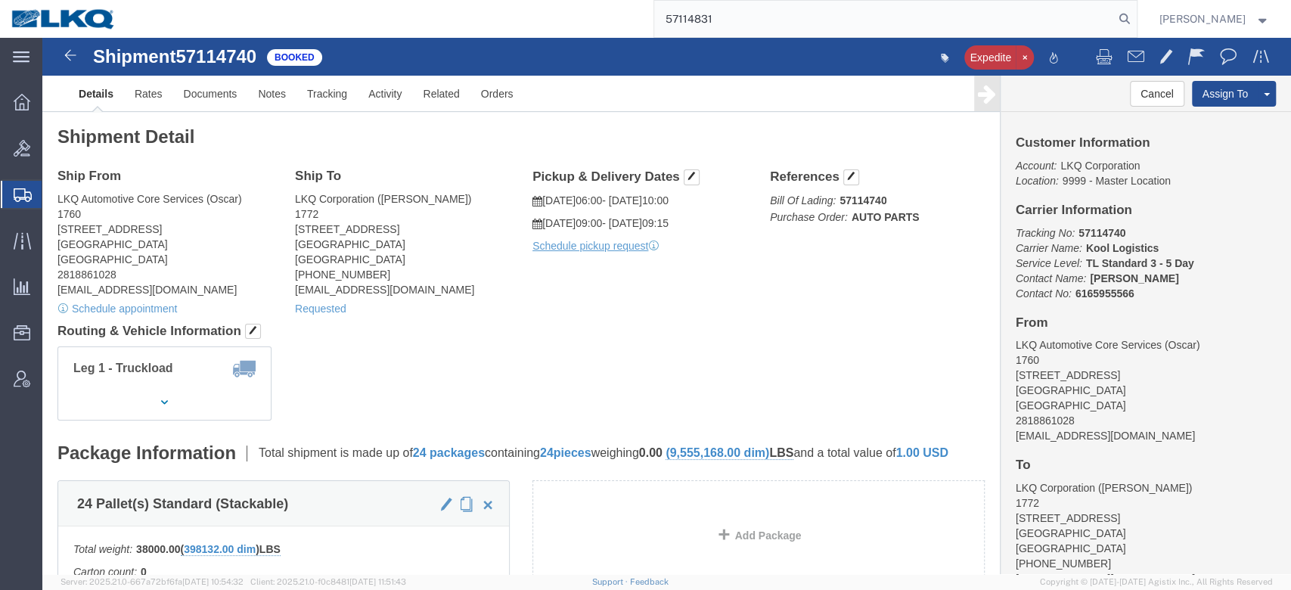
type input "57114831"
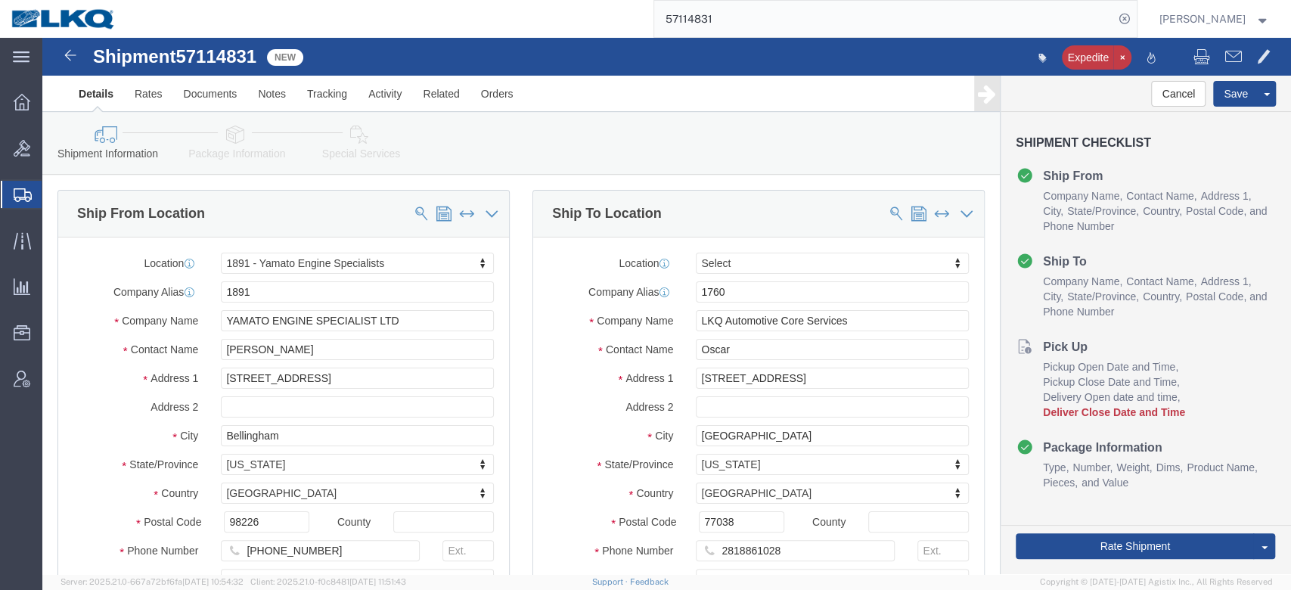
select select "27714"
select select
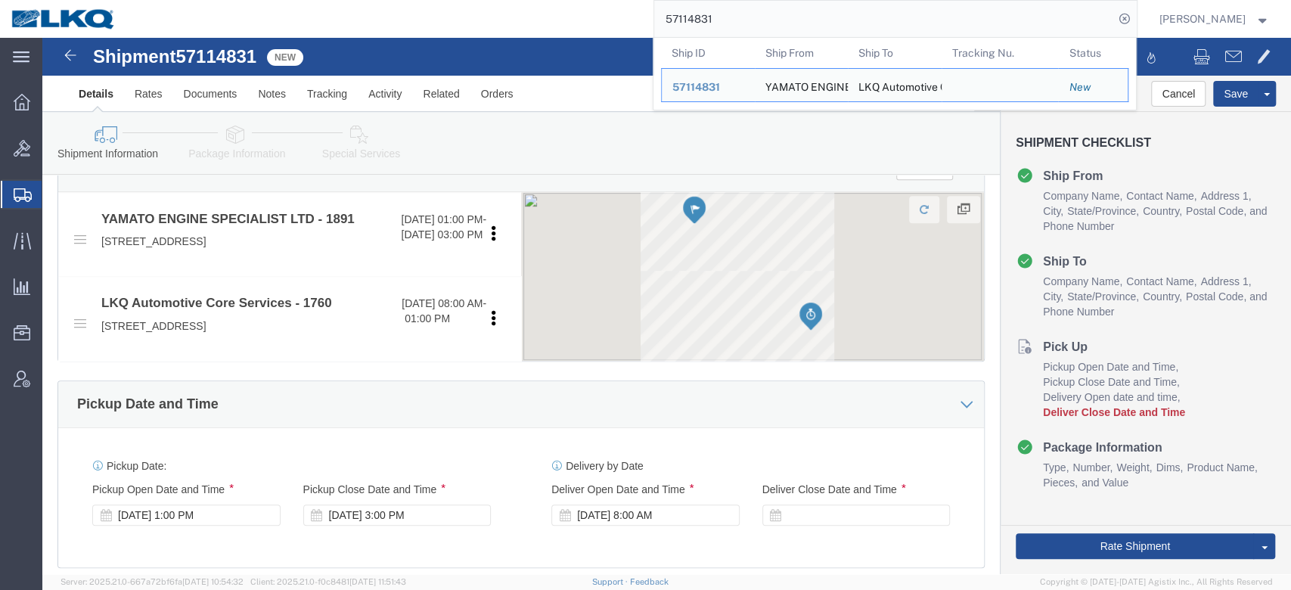
scroll to position [757, 0]
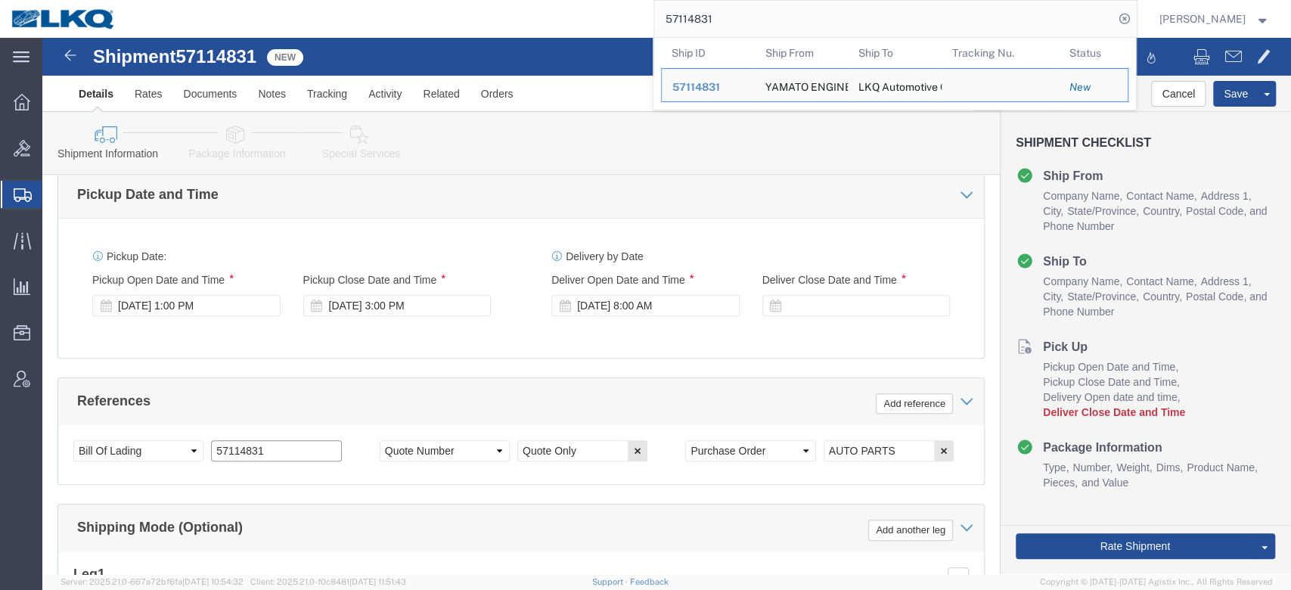
click input "57114831"
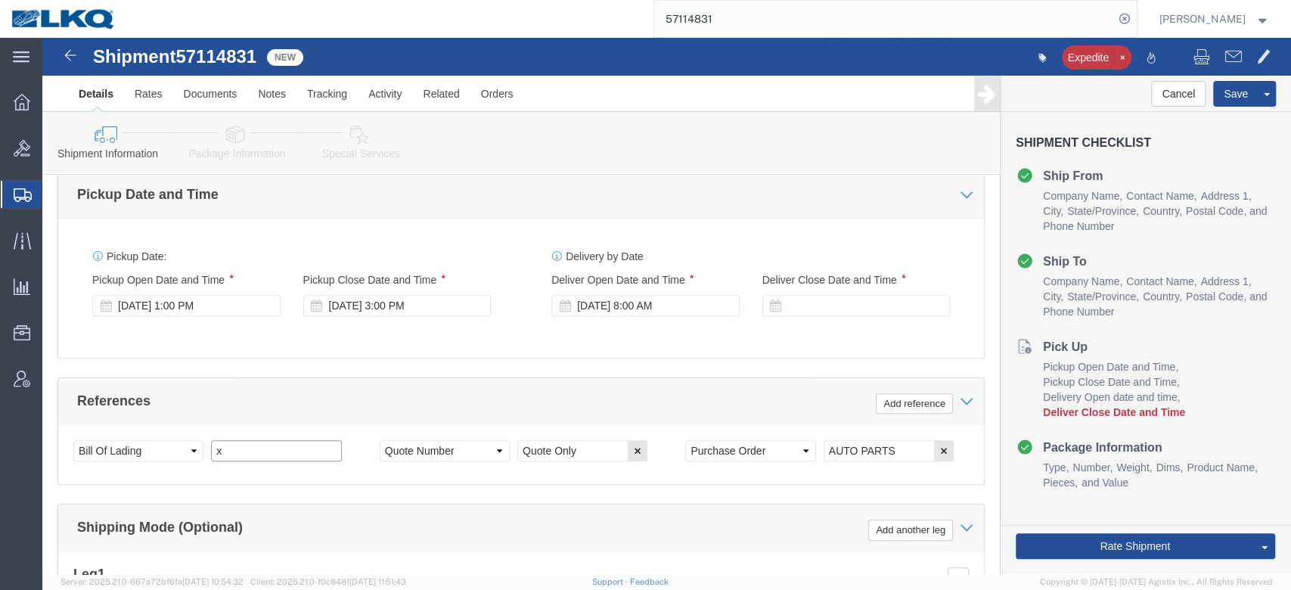
type input "x"
click div "References Add reference"
click button "Save"
type button "Save"
click at [0, 0] on span "Location Appointment" at bounding box center [0, 0] width 0 height 0
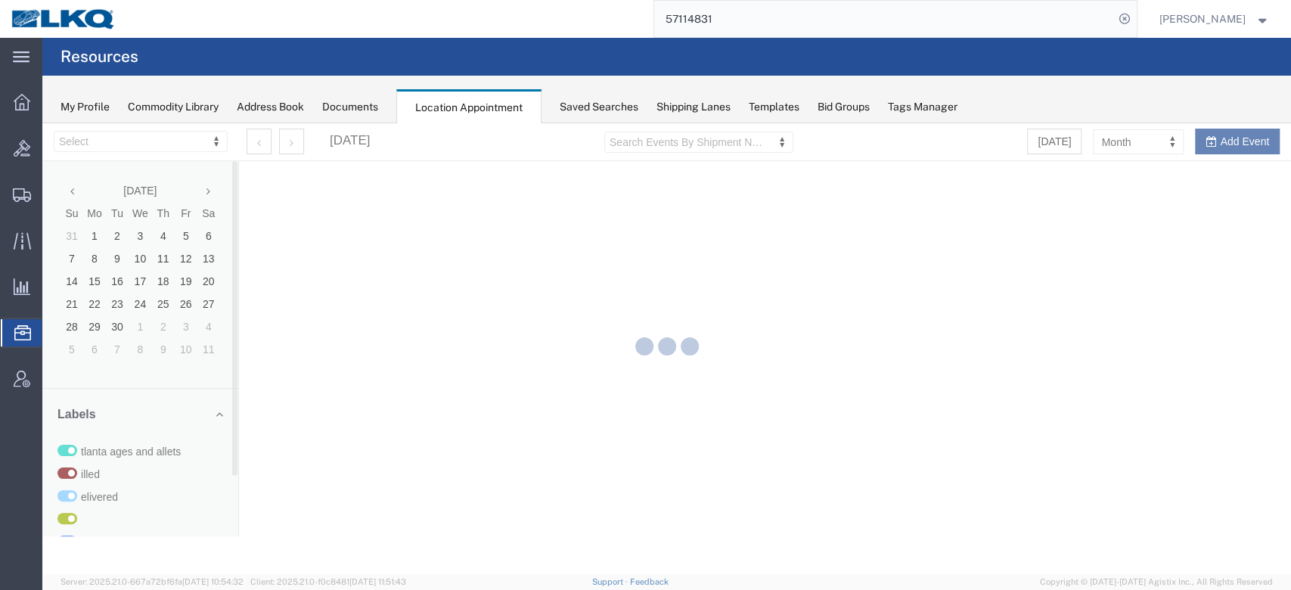
select select "27560"
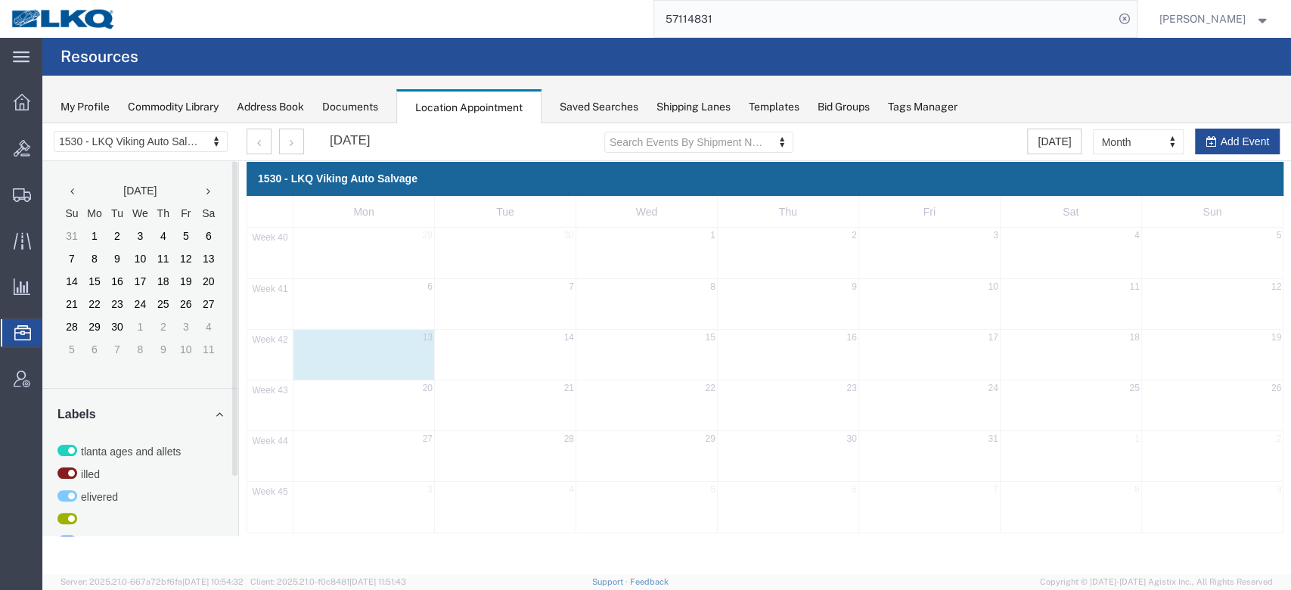
click at [787, 14] on input "57114831" at bounding box center [884, 19] width 460 height 36
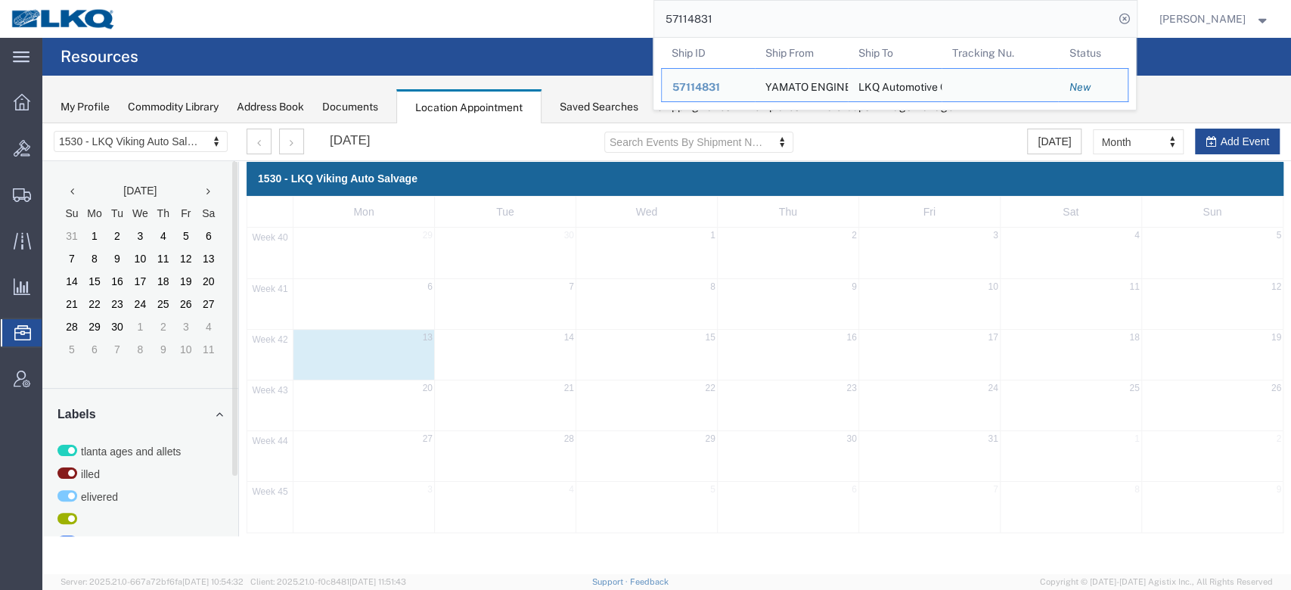
click at [787, 14] on input "57114831" at bounding box center [884, 19] width 460 height 36
paste input "5296"
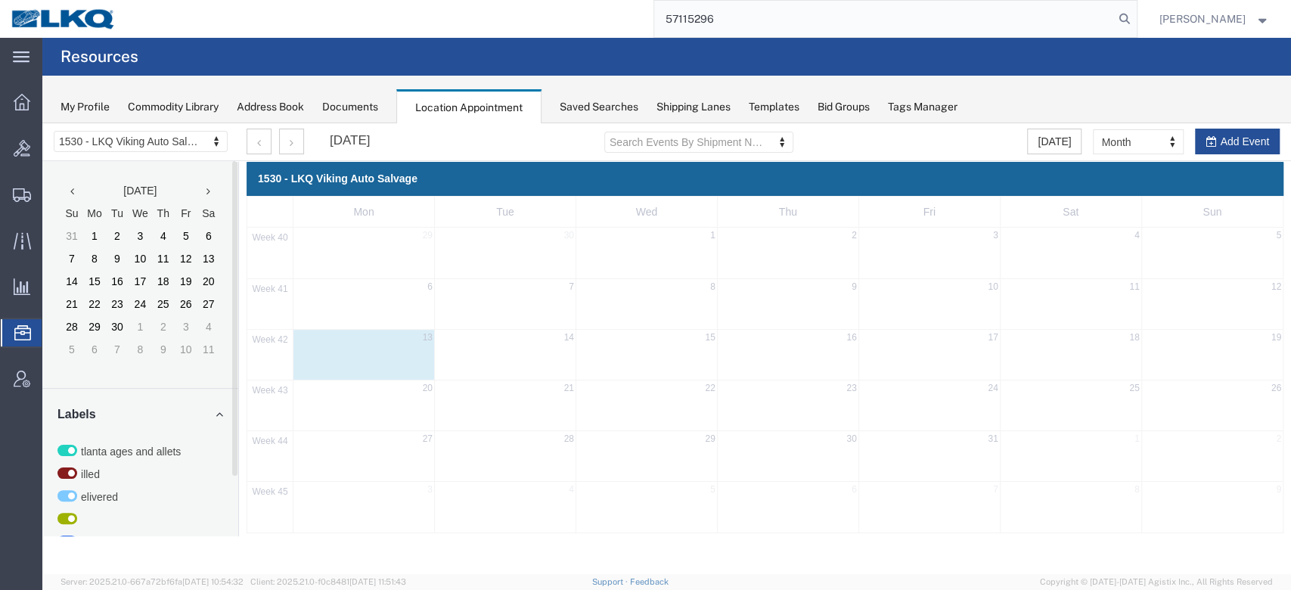
type input "57115296"
